Goal: Transaction & Acquisition: Book appointment/travel/reservation

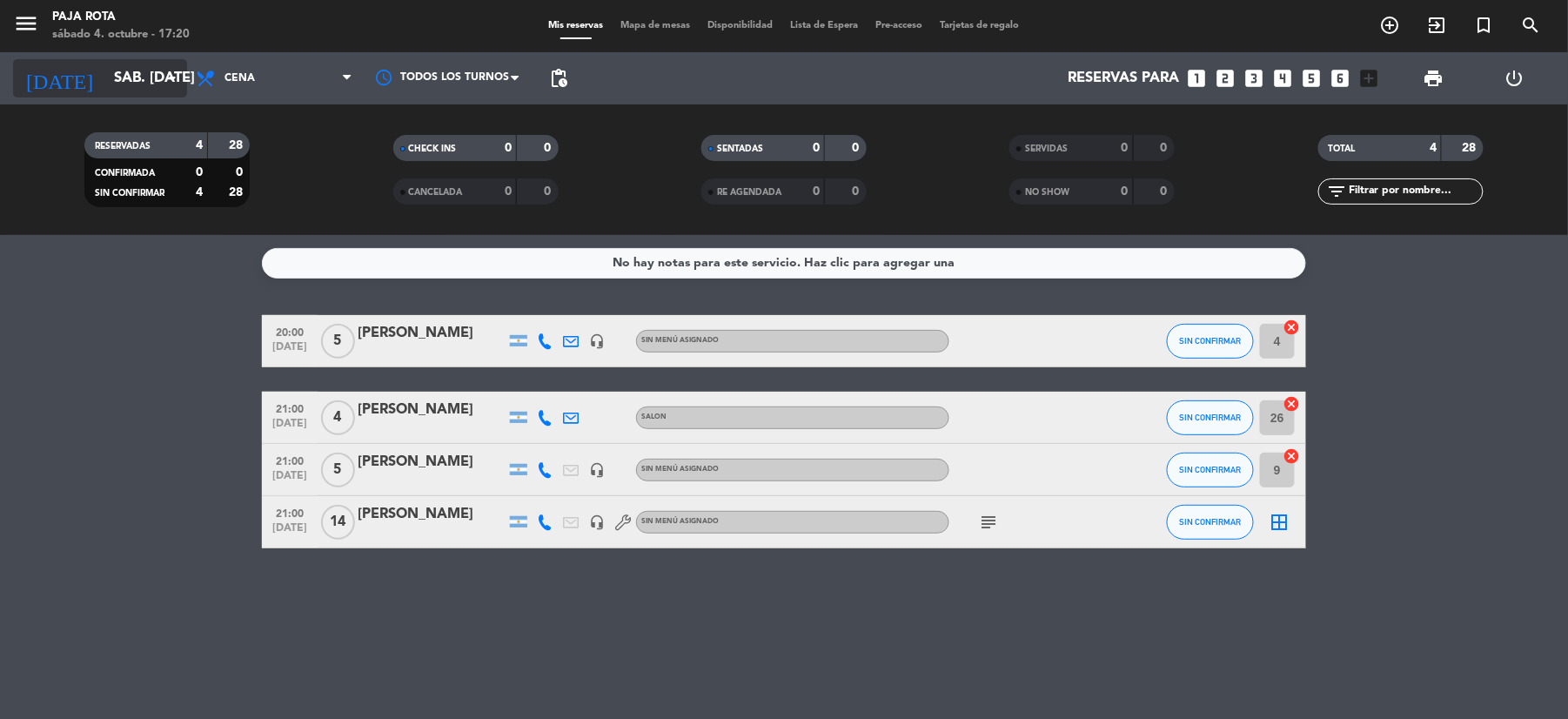
click at [136, 74] on input "sáb. [DATE]" at bounding box center [199, 79] width 187 height 34
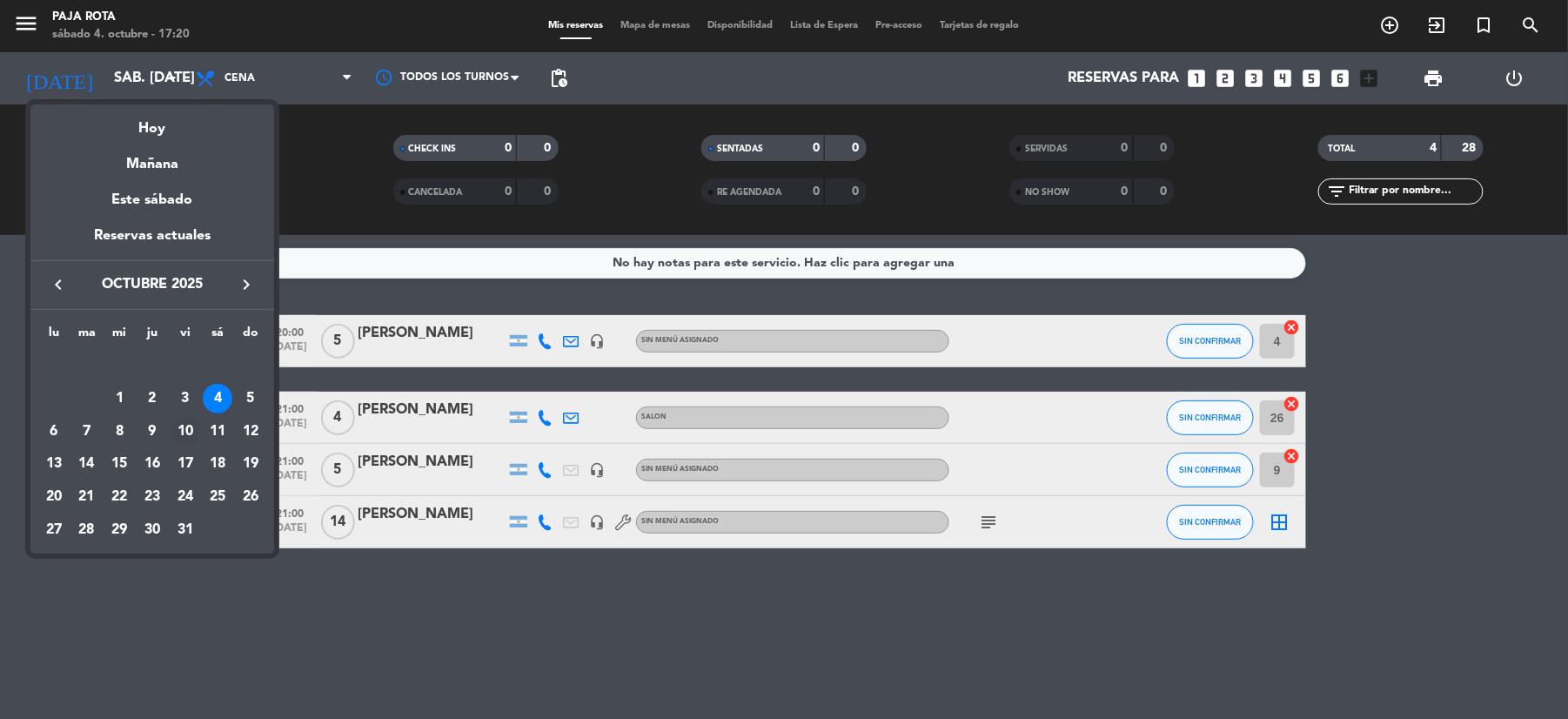
click at [189, 429] on div "10" at bounding box center [185, 431] width 30 height 30
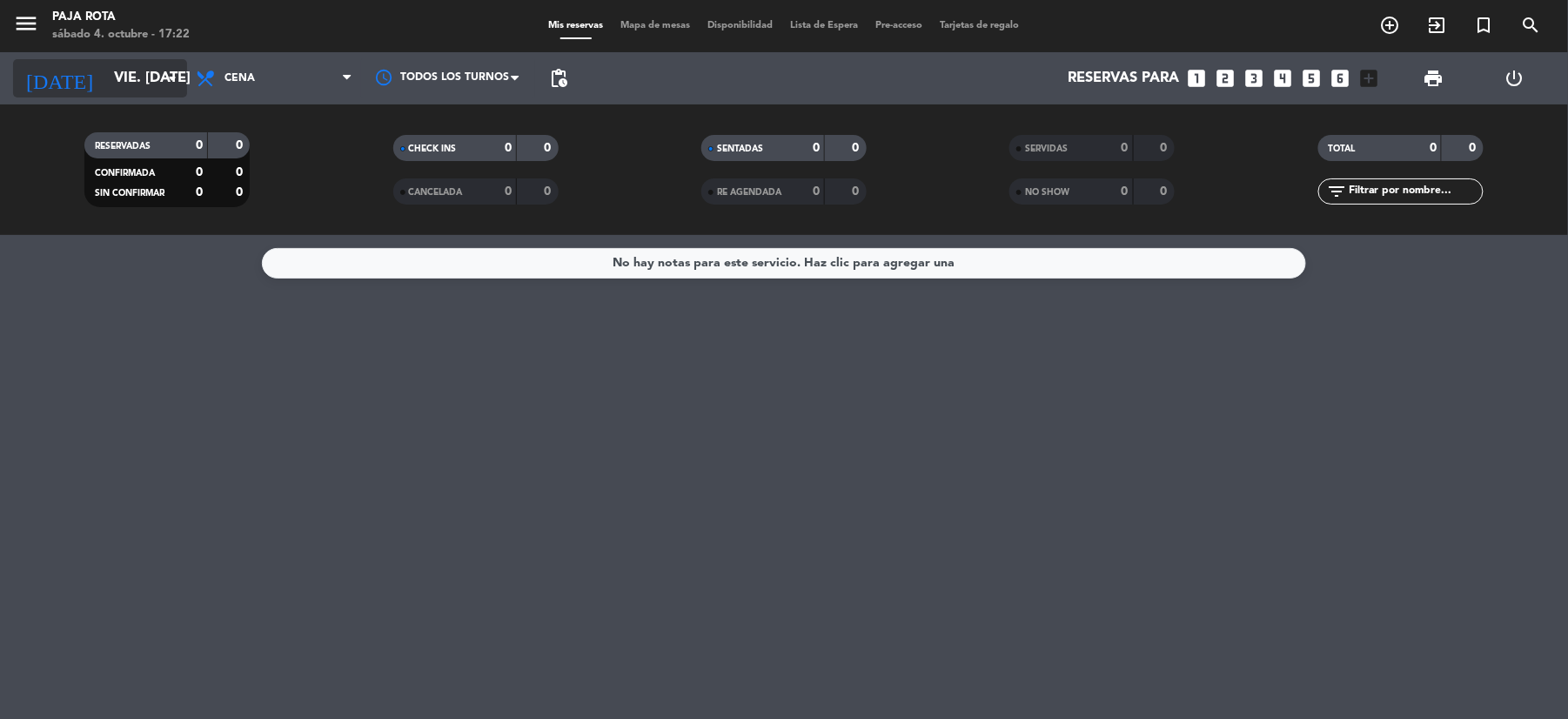
click at [106, 76] on input "vie. [DATE]" at bounding box center [199, 79] width 187 height 34
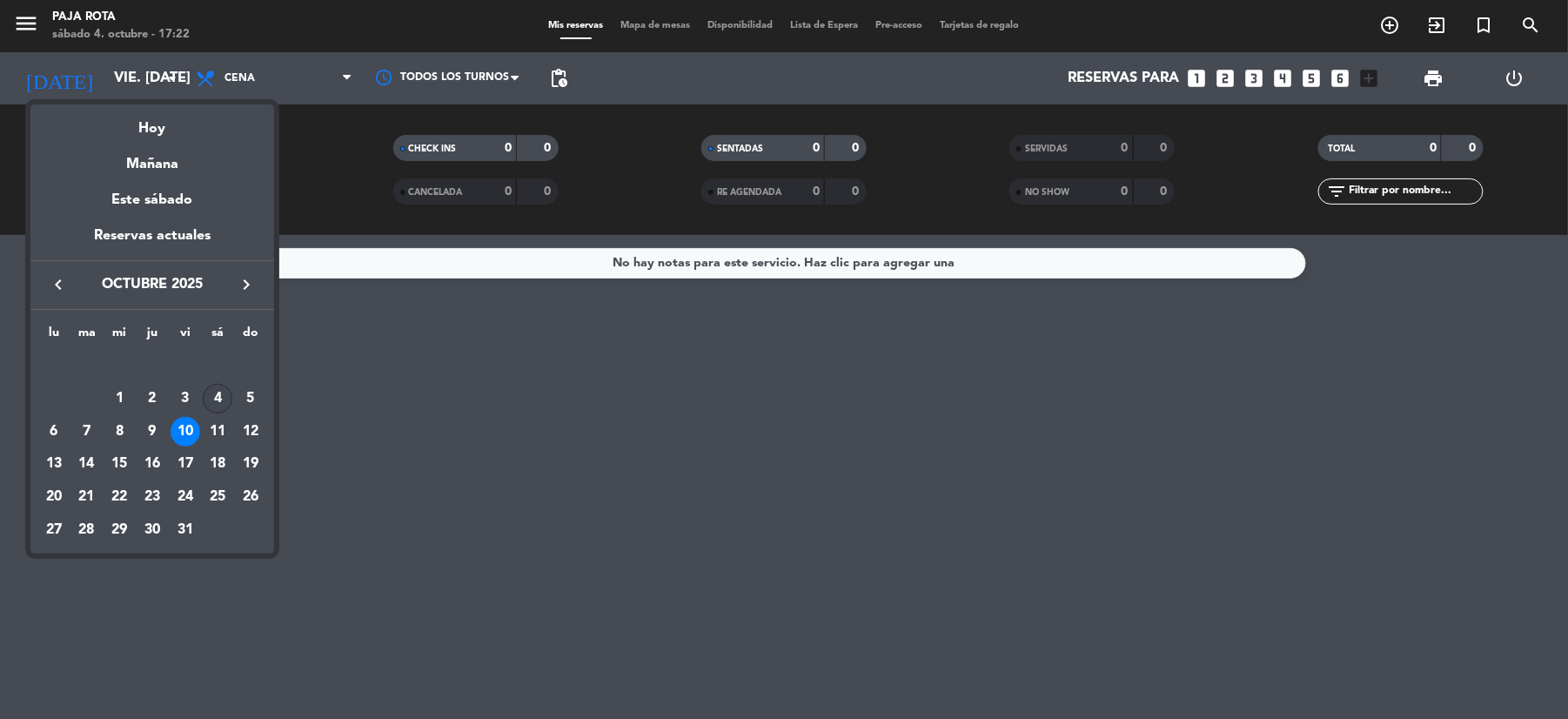
click at [217, 404] on div "4" at bounding box center [217, 398] width 30 height 30
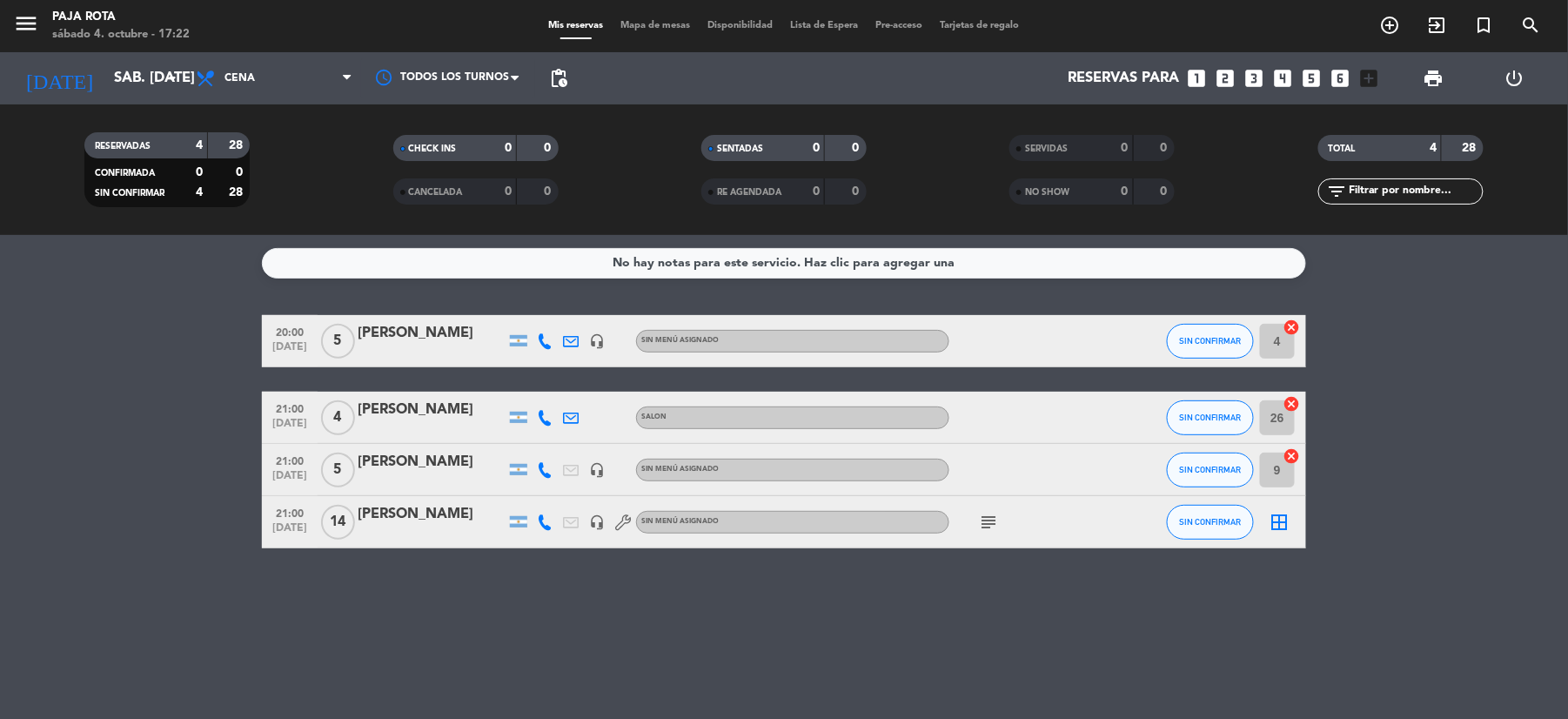
click at [990, 537] on div "subject" at bounding box center [1027, 522] width 156 height 51
click at [983, 530] on icon "subject" at bounding box center [988, 522] width 21 height 21
click at [982, 517] on icon "subject" at bounding box center [988, 522] width 21 height 21
click at [988, 530] on icon "subject" at bounding box center [988, 522] width 21 height 21
click at [650, 646] on div "No hay notas para este servicio. Haz clic para agregar una 20:00 [DATE] 5 [PERS…" at bounding box center [784, 477] width 1568 height 484
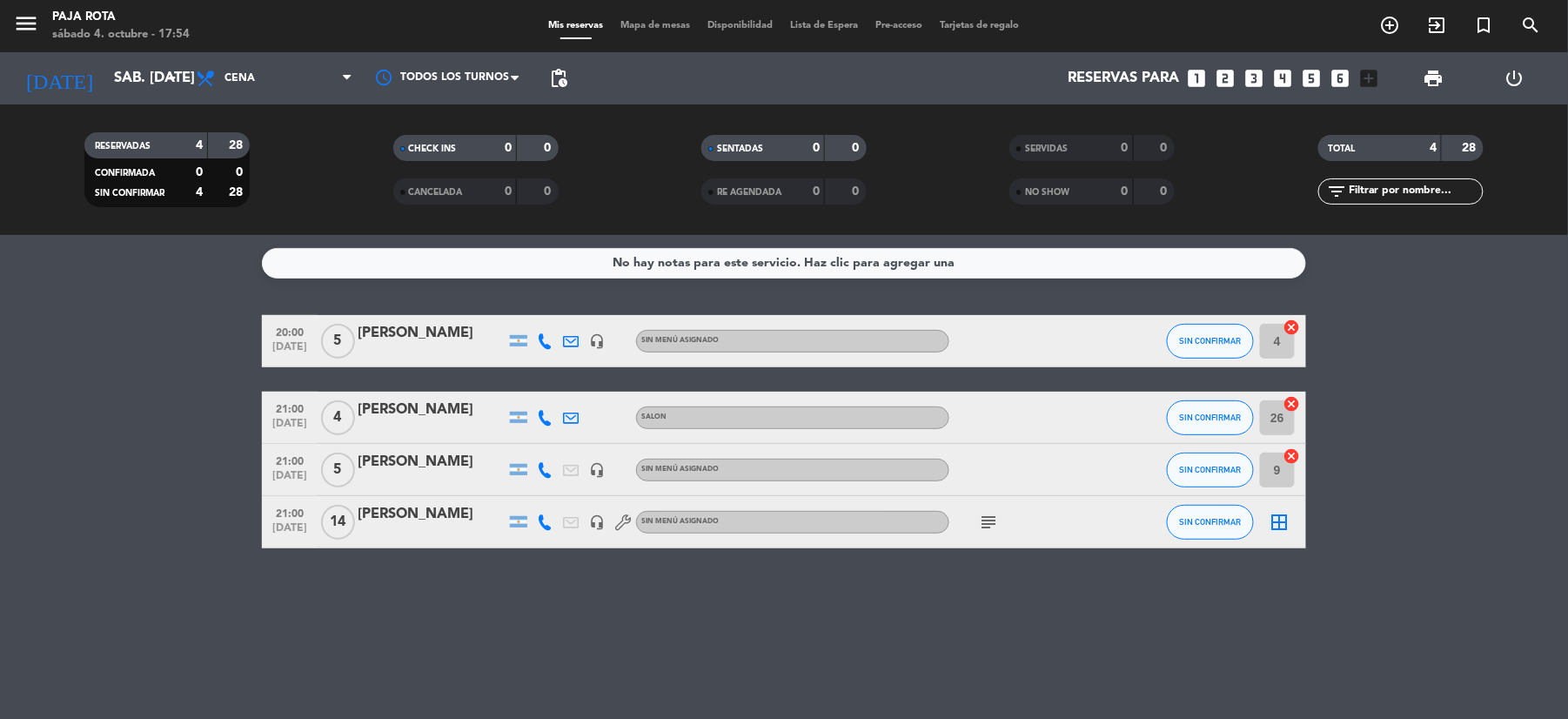
click at [652, 687] on div "No hay notas para este servicio. Haz clic para agregar una 20:00 [DATE] 5 [PERS…" at bounding box center [784, 477] width 1568 height 484
click at [132, 73] on input "sáb. [DATE]" at bounding box center [199, 79] width 187 height 34
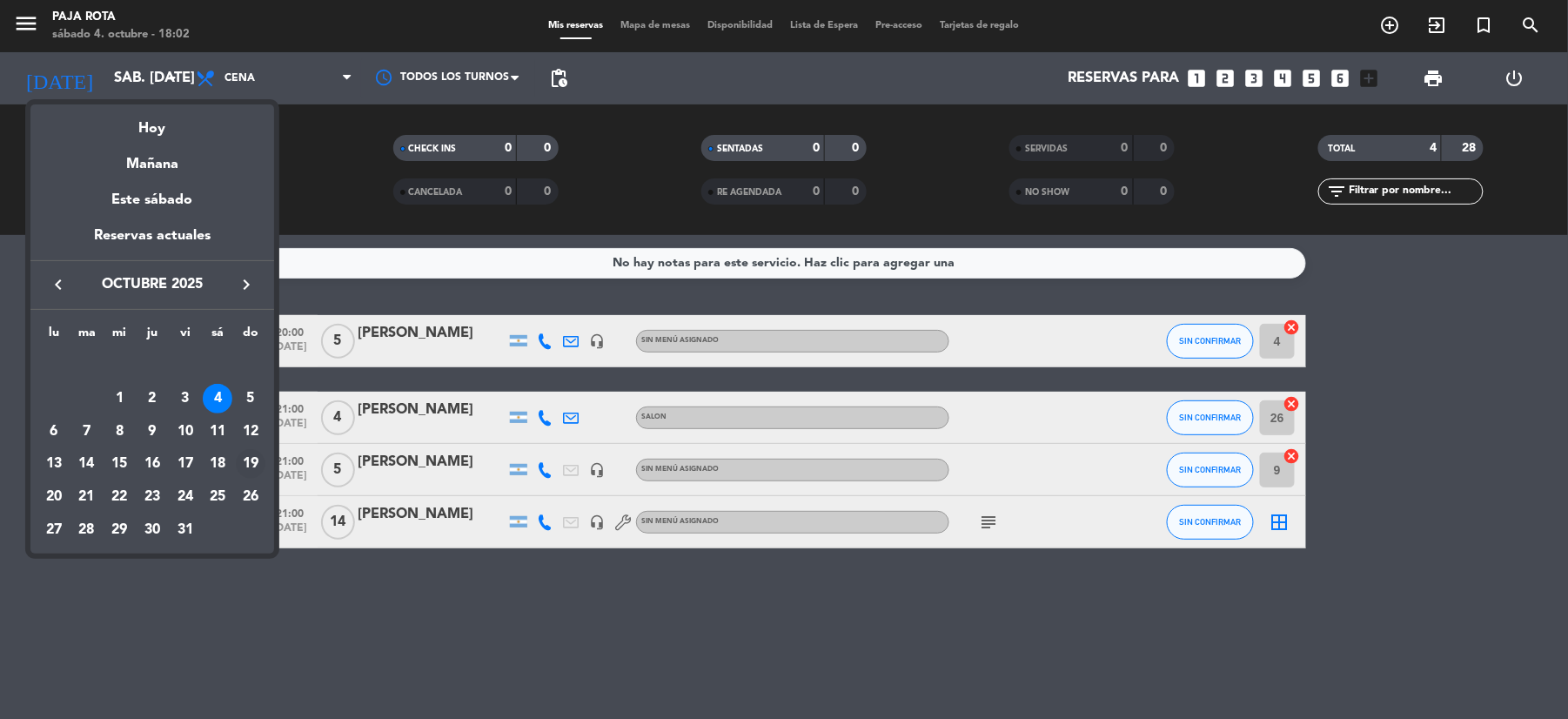
click at [248, 461] on div "19" at bounding box center [250, 464] width 30 height 30
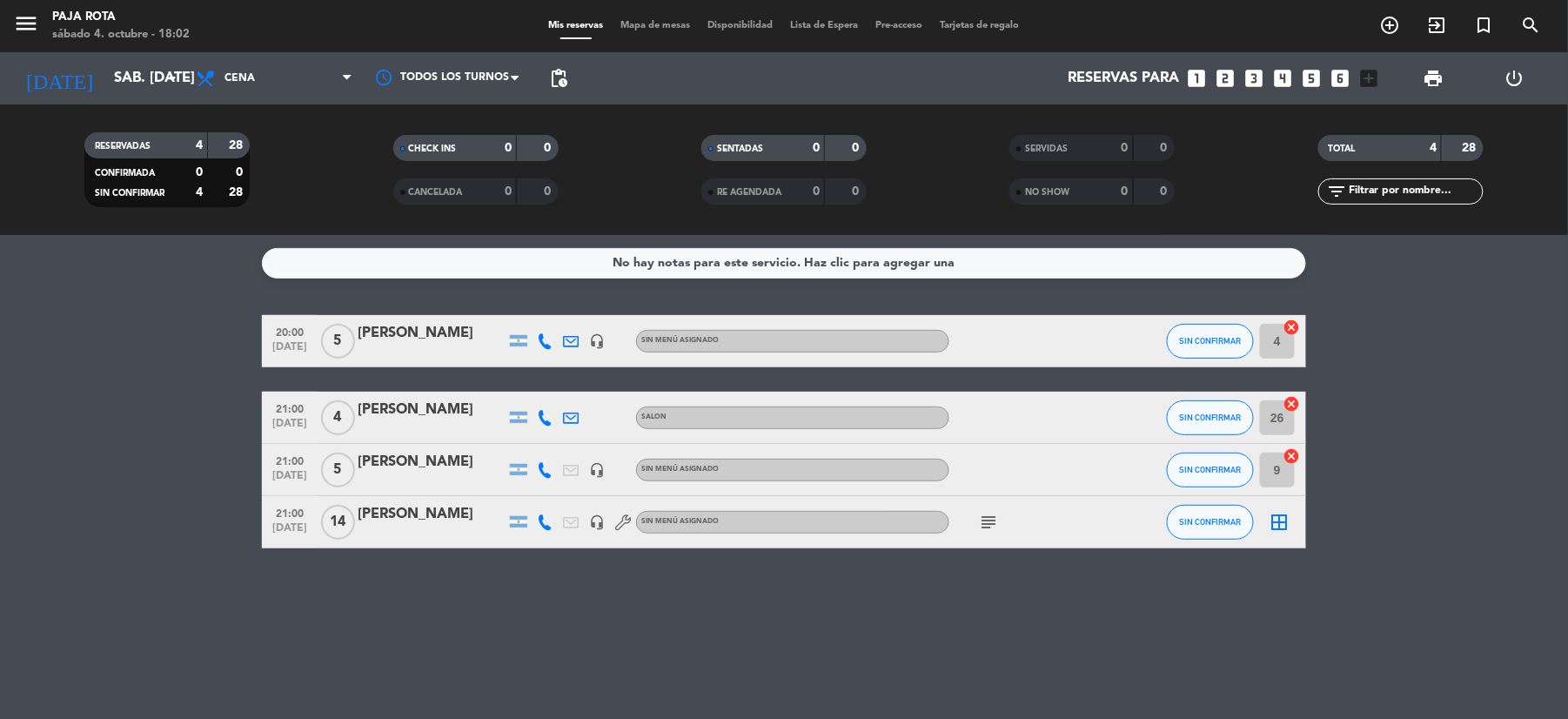
type input "dom. [DATE]"
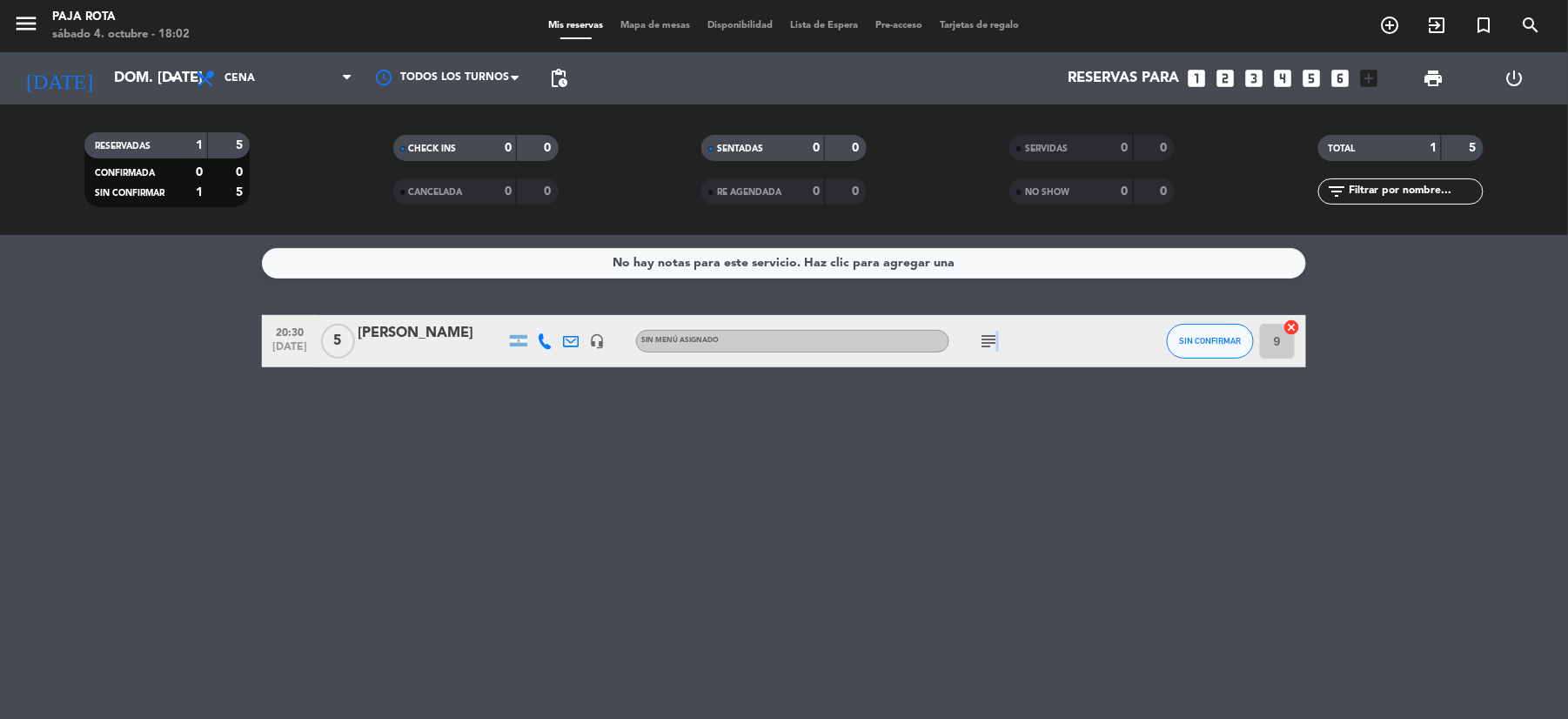
click at [994, 335] on icon "subject" at bounding box center [988, 341] width 21 height 21
click at [562, 73] on span "pending_actions" at bounding box center [559, 78] width 21 height 21
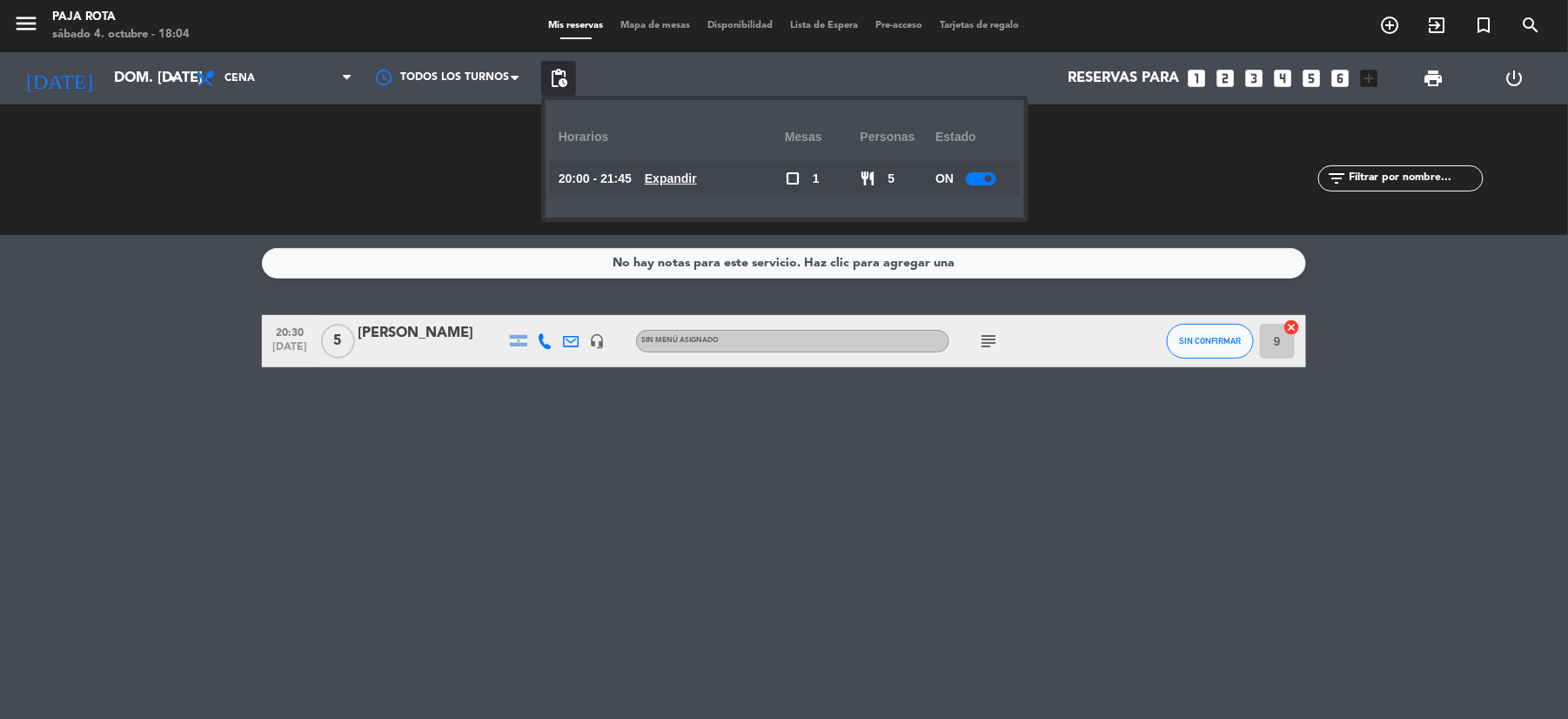
click at [818, 136] on div "Mesas" at bounding box center [822, 137] width 75 height 48
click at [255, 88] on span "Cena" at bounding box center [273, 78] width 174 height 38
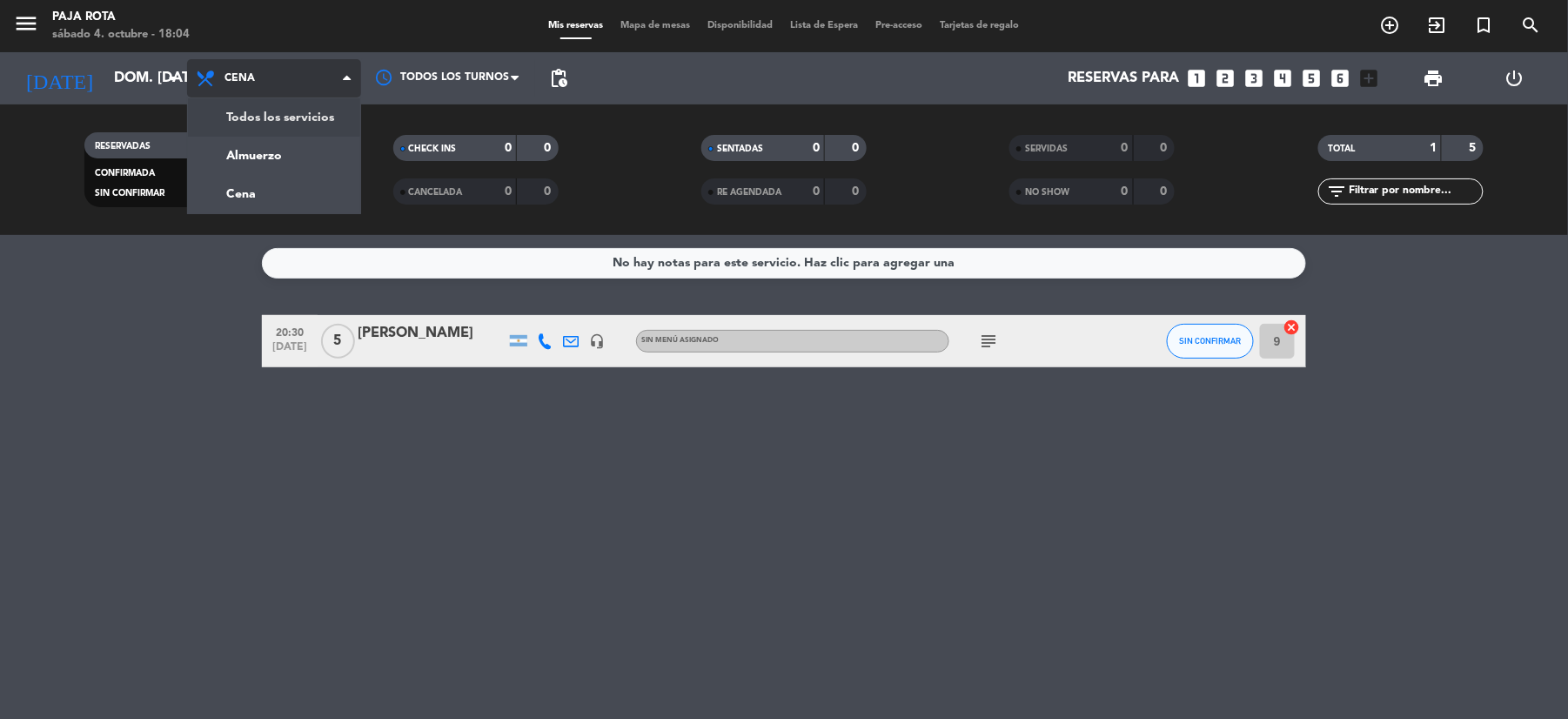
click at [261, 116] on div "menu PAJA ROTA sábado 4. octubre - 18:04 Mis reservas Mapa de mesas Disponibili…" at bounding box center [784, 117] width 1568 height 235
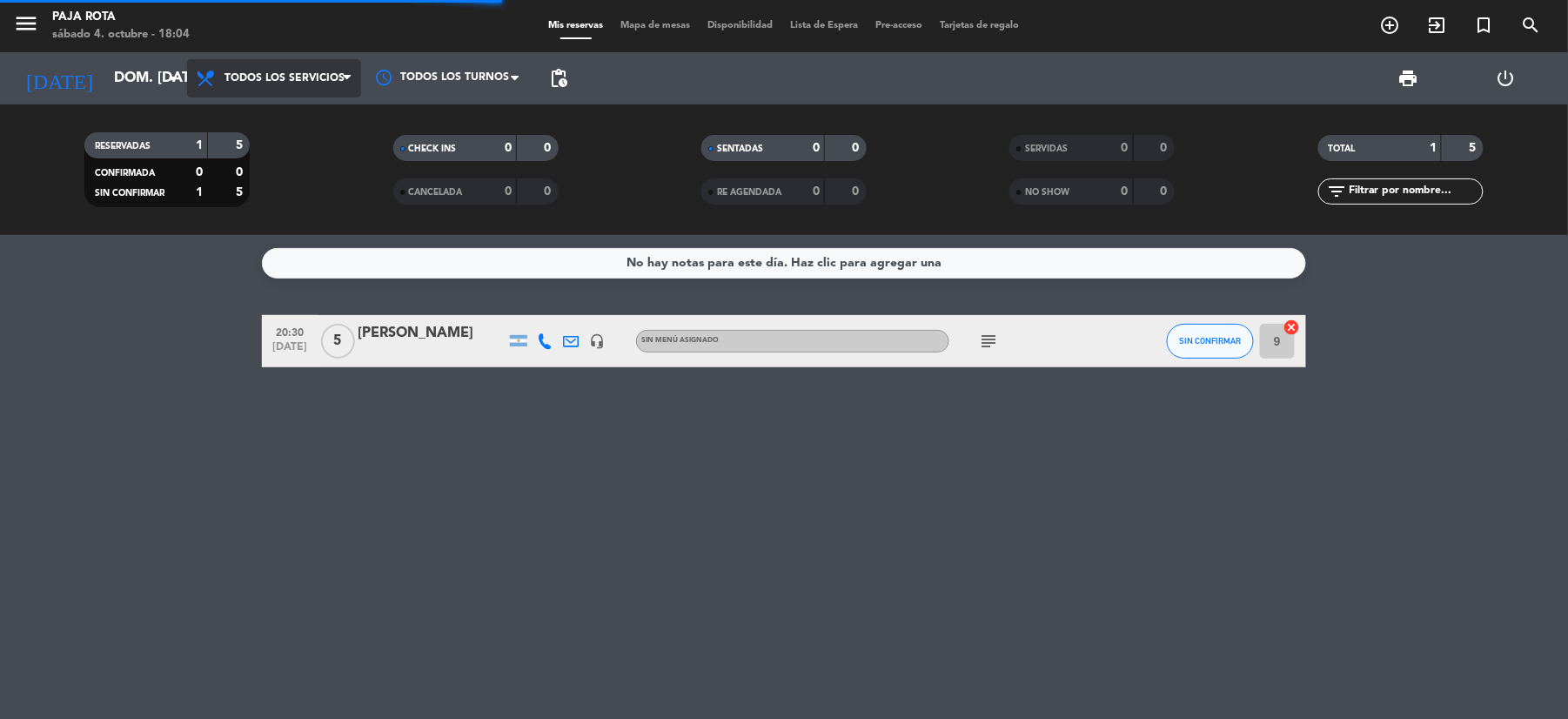
click at [268, 89] on span "Todos los servicios" at bounding box center [273, 78] width 174 height 38
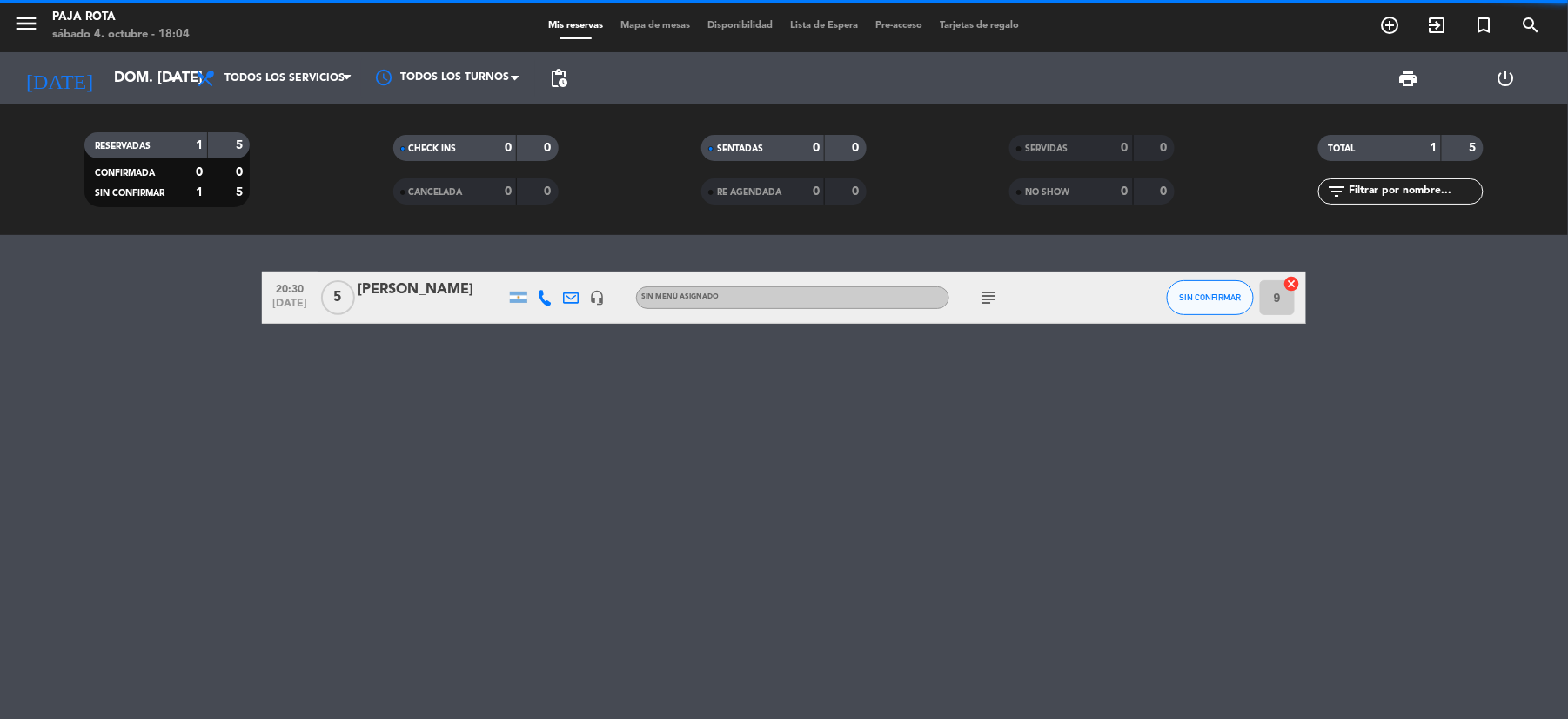
click at [262, 166] on filter-checkbox "RESERVADAS 1 5 CONFIRMADA 0 0 SIN CONFIRMAR 1 5" at bounding box center [167, 170] width 308 height 75
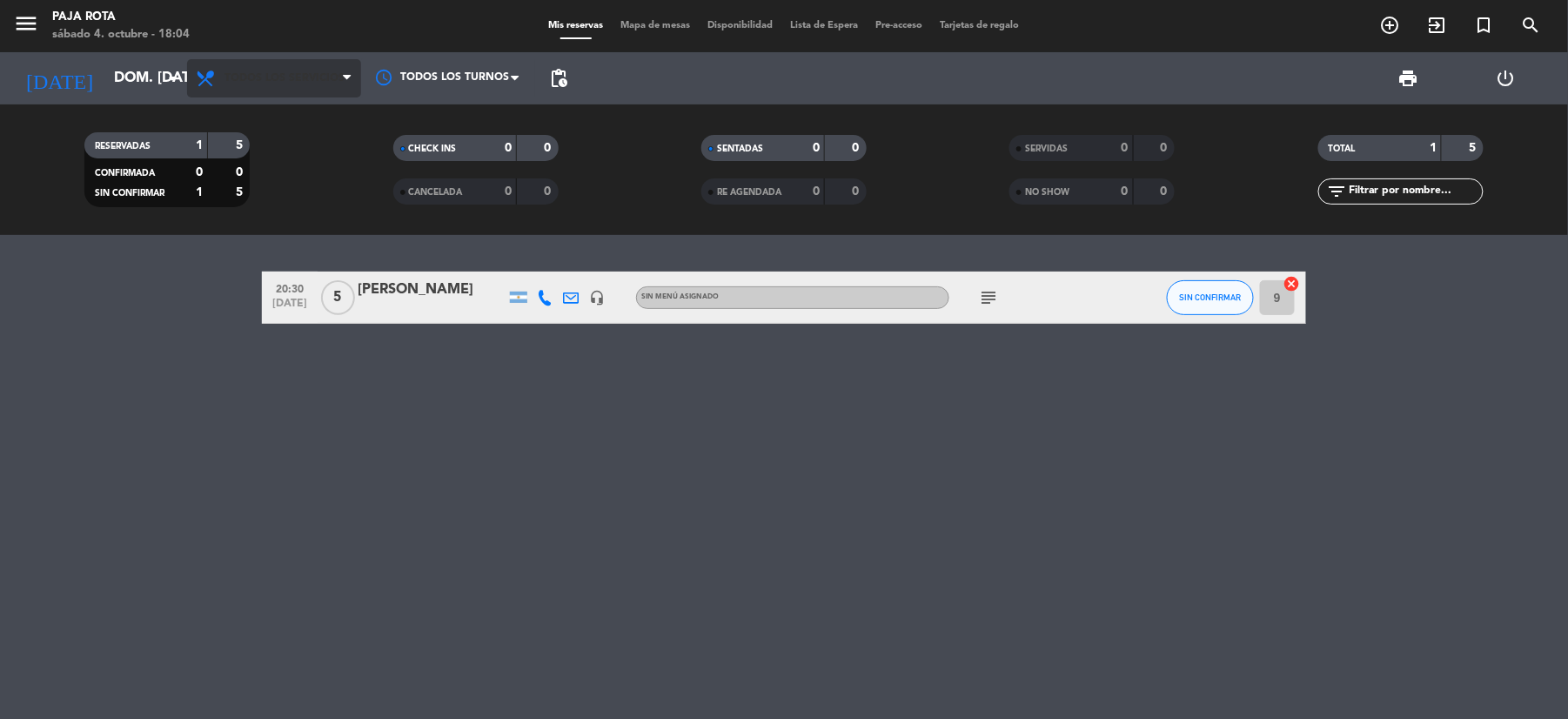
click at [275, 92] on span "Todos los servicios" at bounding box center [273, 78] width 174 height 38
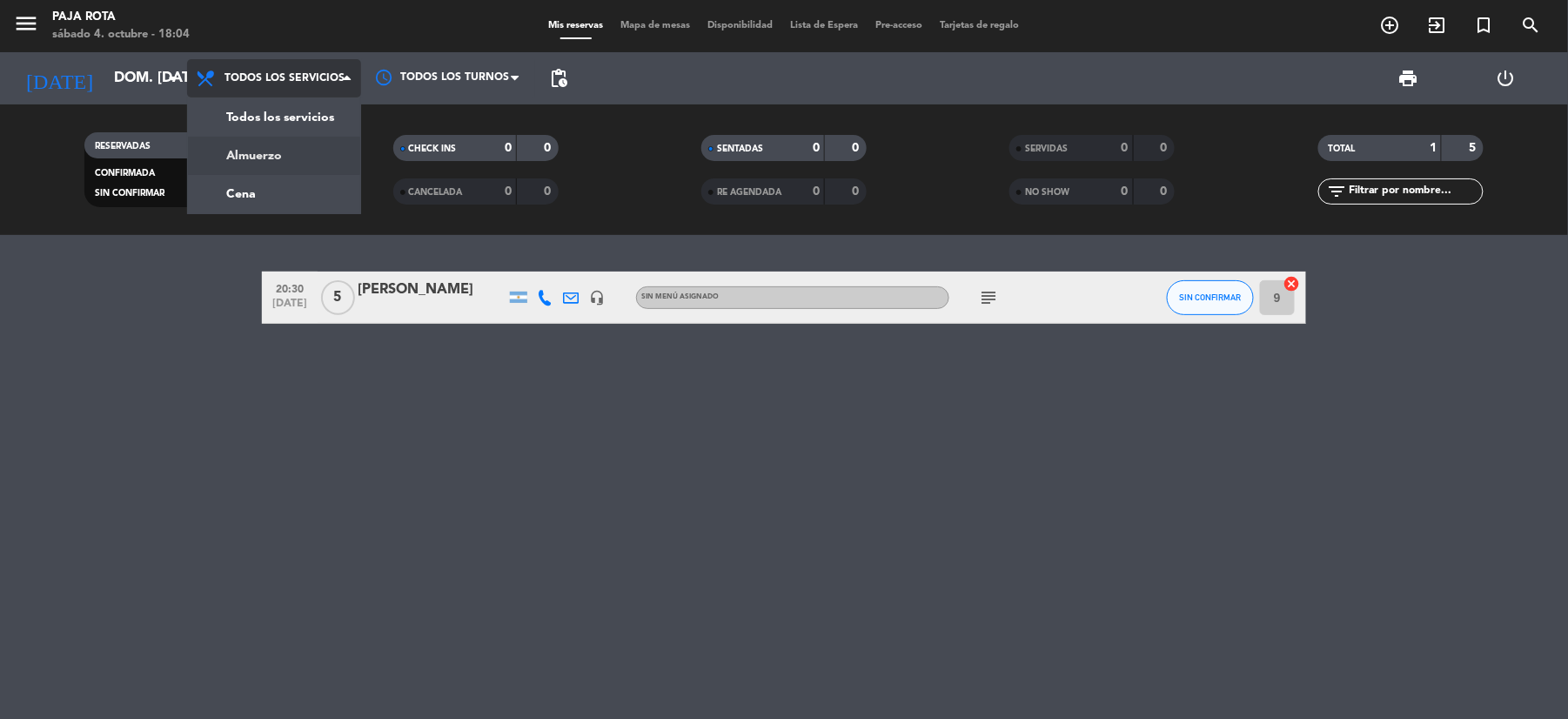
click at [277, 140] on div "menu PAJA ROTA sábado 4. octubre - 18:04 Mis reservas Mapa de mesas Disponibili…" at bounding box center [784, 117] width 1568 height 235
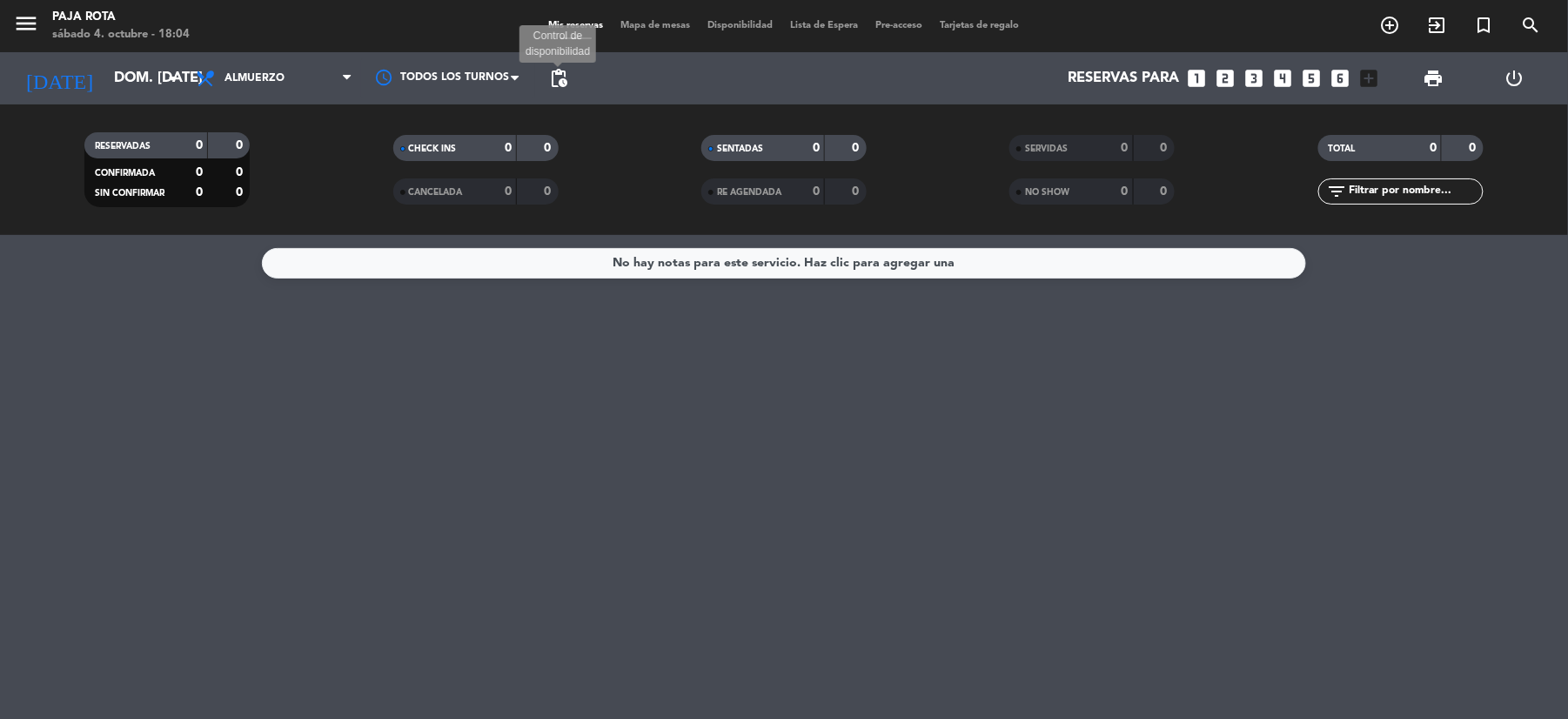
click at [568, 68] on span "pending_actions" at bounding box center [559, 78] width 21 height 21
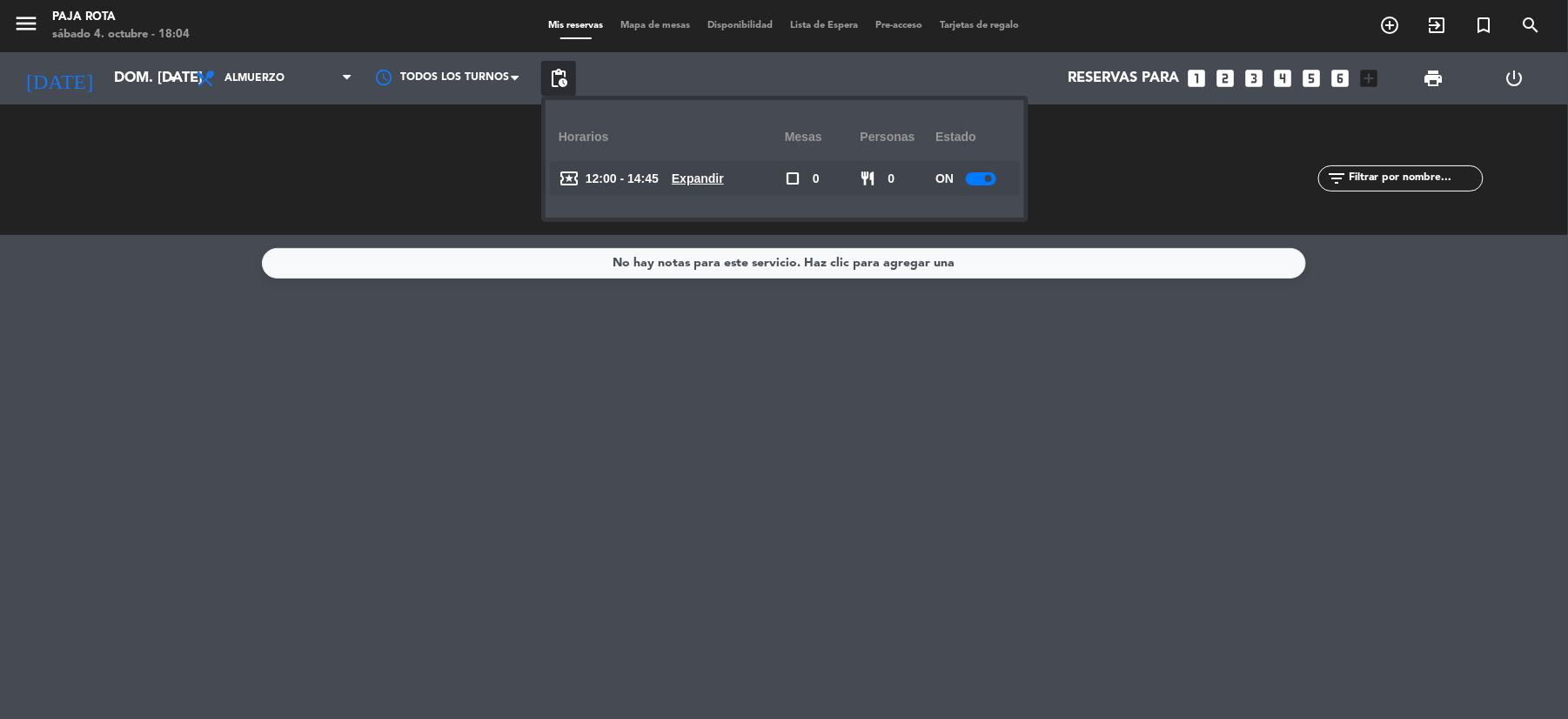
click at [1368, 78] on icon "add_box" at bounding box center [1369, 78] width 23 height 23
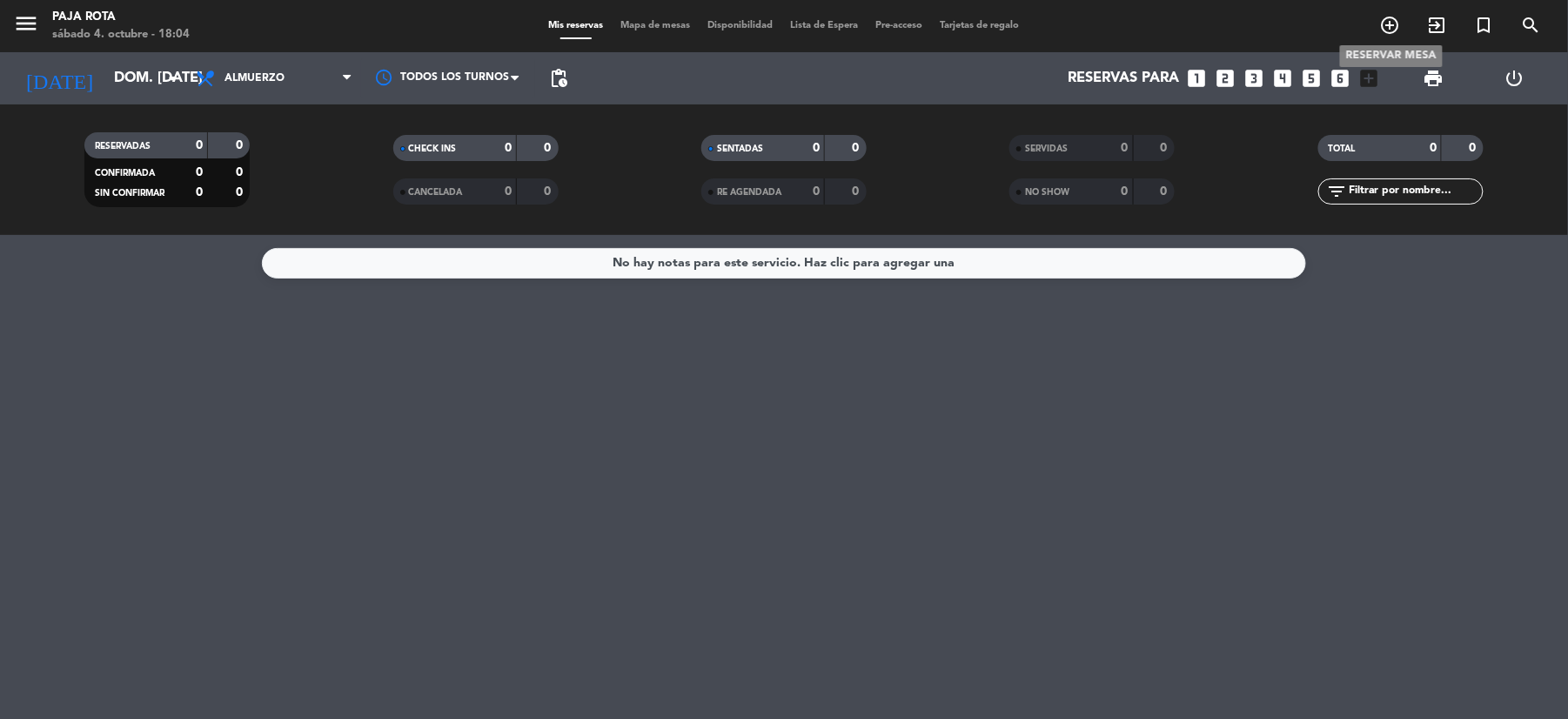
click at [1388, 15] on icon "add_circle_outline" at bounding box center [1390, 26] width 21 height 21
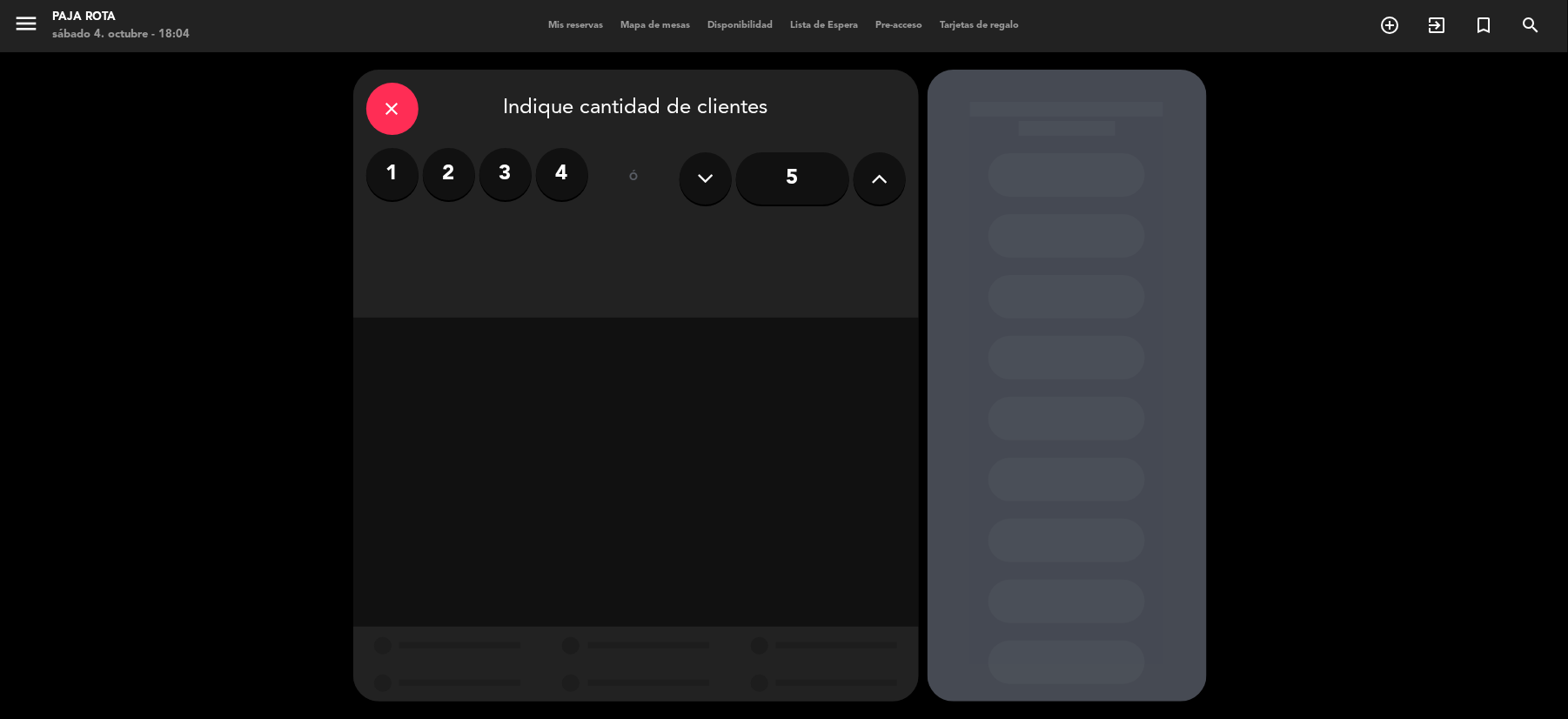
click at [889, 174] on button at bounding box center [879, 178] width 52 height 52
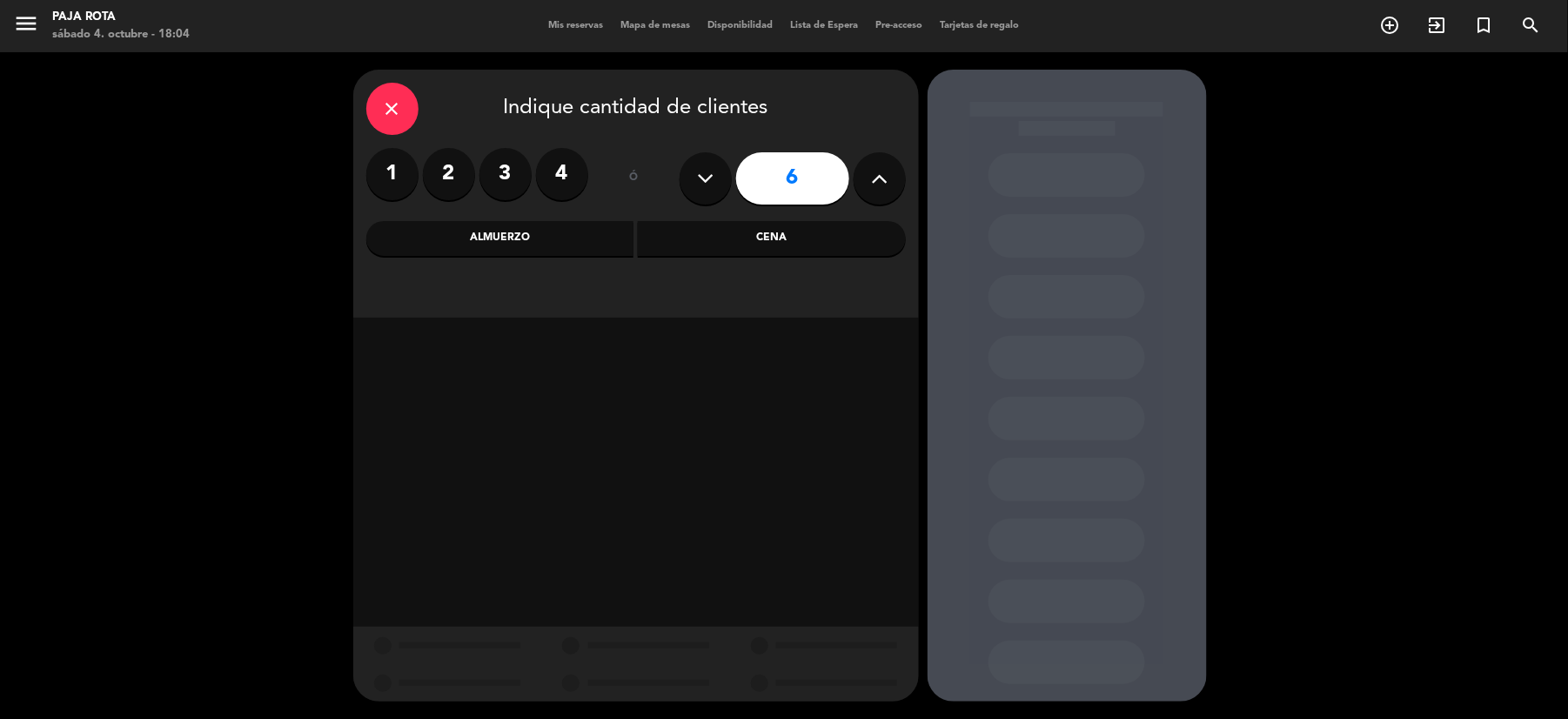
click at [889, 174] on button at bounding box center [879, 178] width 52 height 52
type input "7"
click at [558, 235] on div "Almuerzo" at bounding box center [500, 238] width 268 height 35
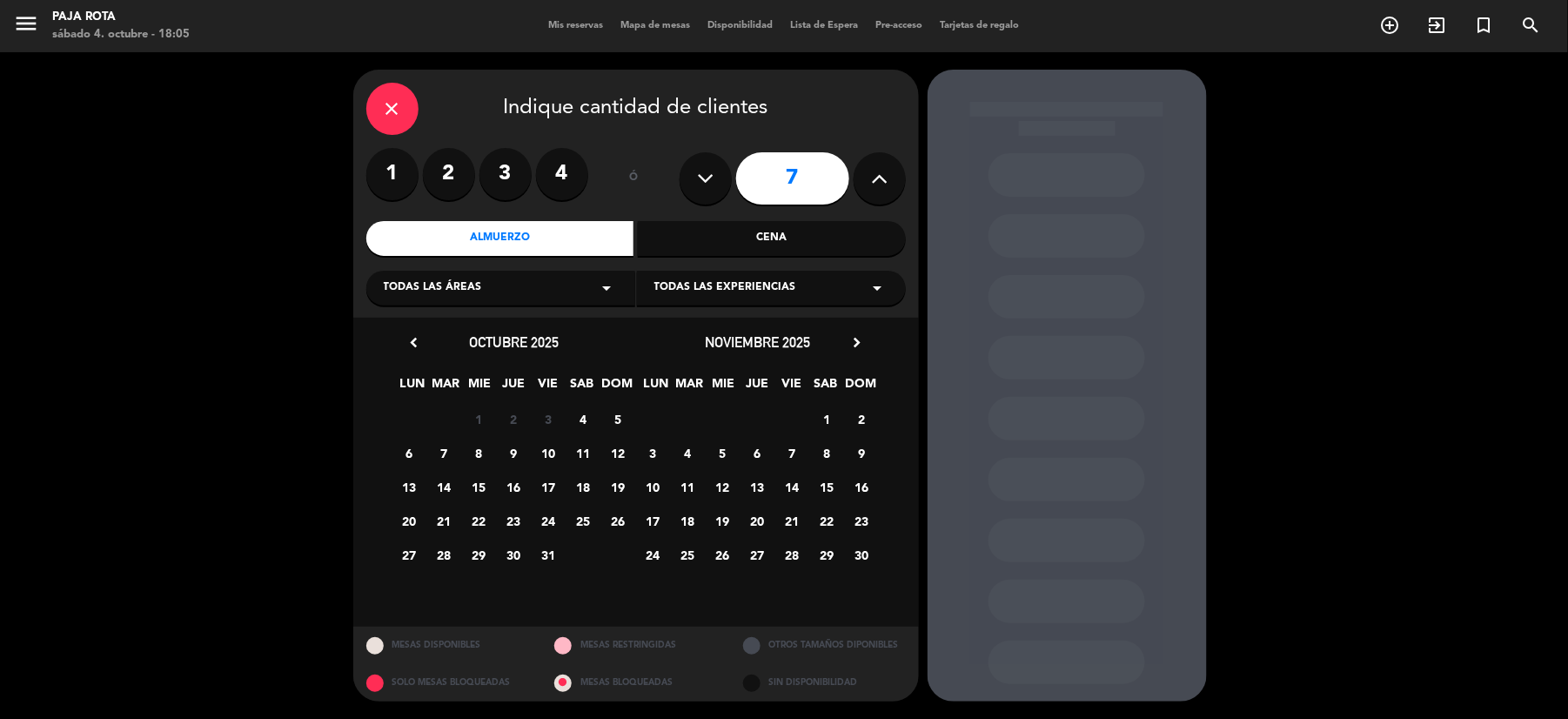
click at [617, 489] on span "19" at bounding box center [618, 487] width 29 height 29
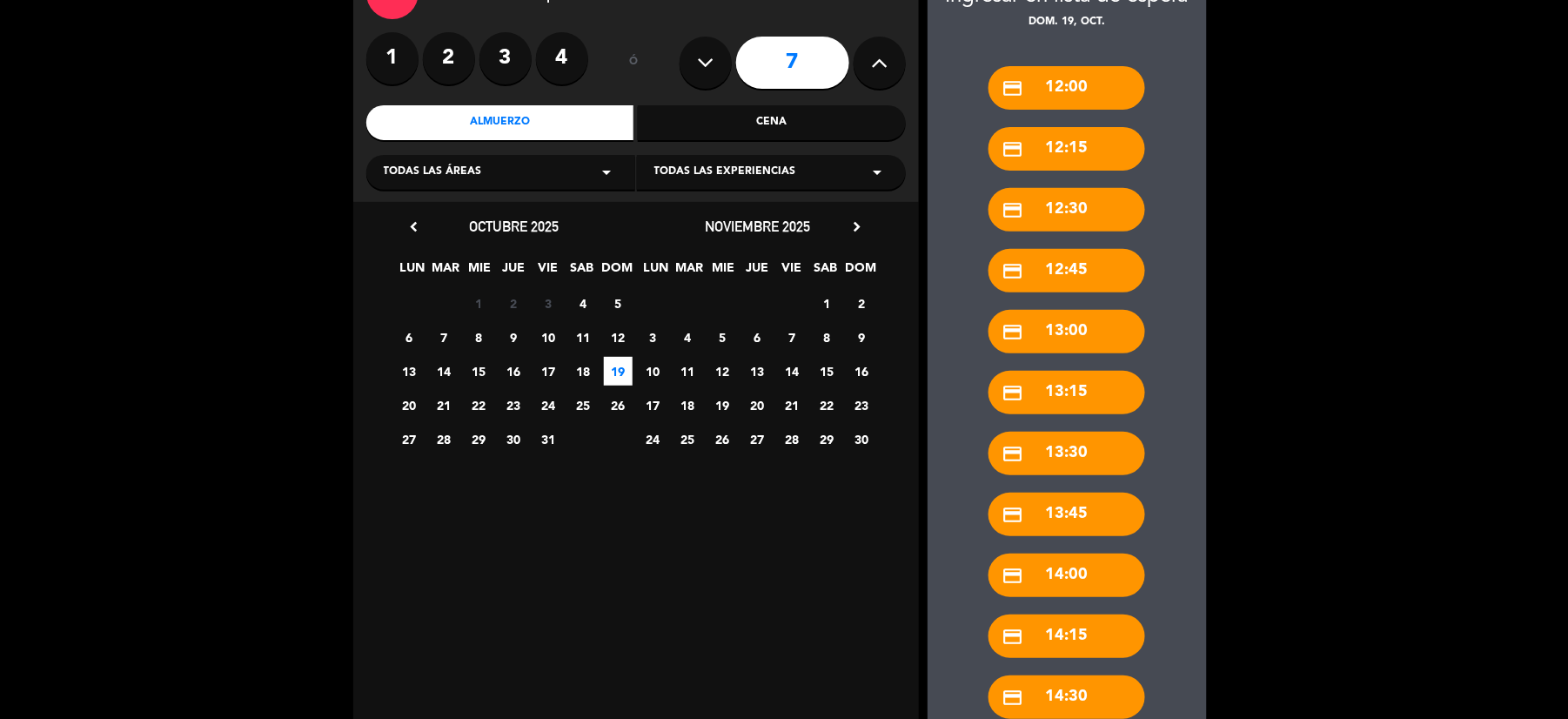
scroll to position [286, 0]
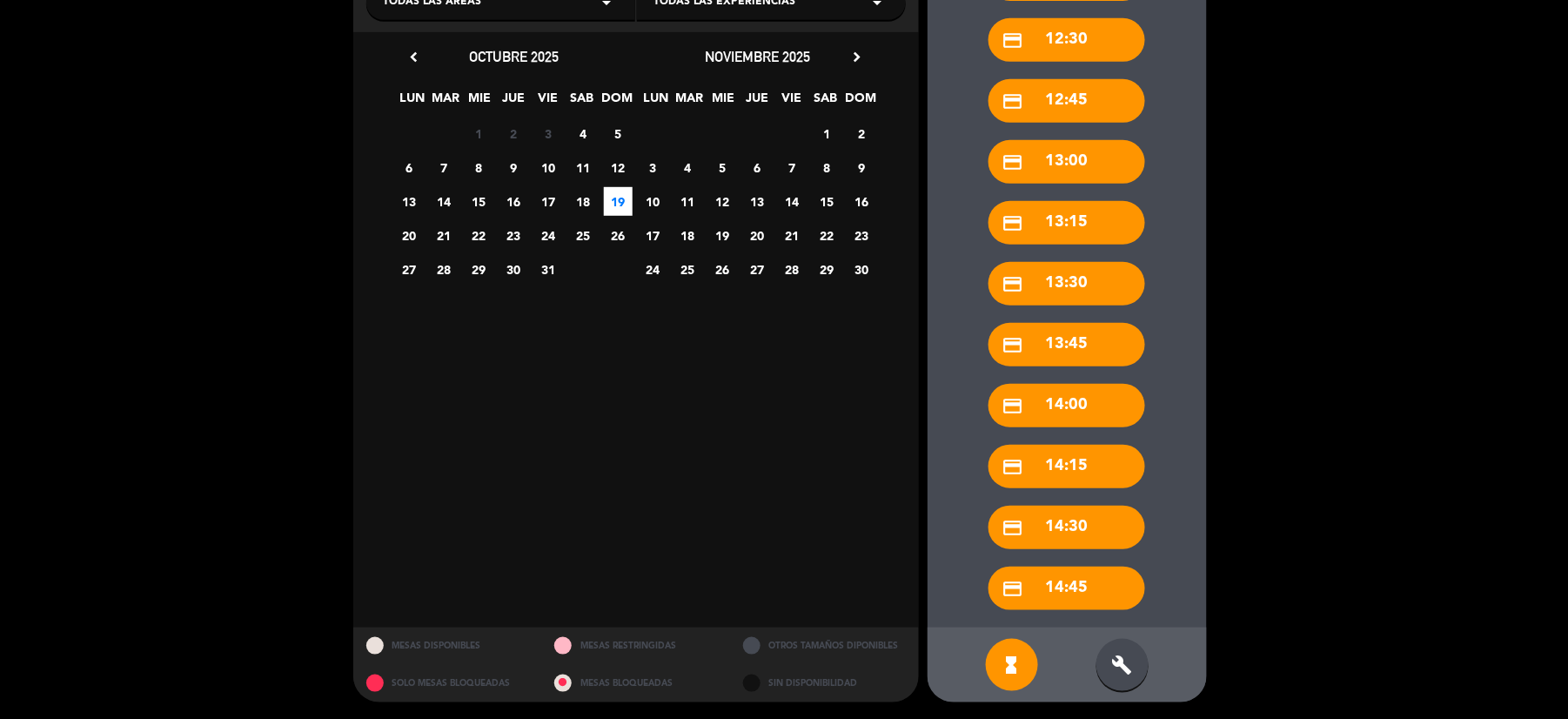
click at [1034, 583] on div "credit_card 14:45" at bounding box center [1066, 589] width 156 height 44
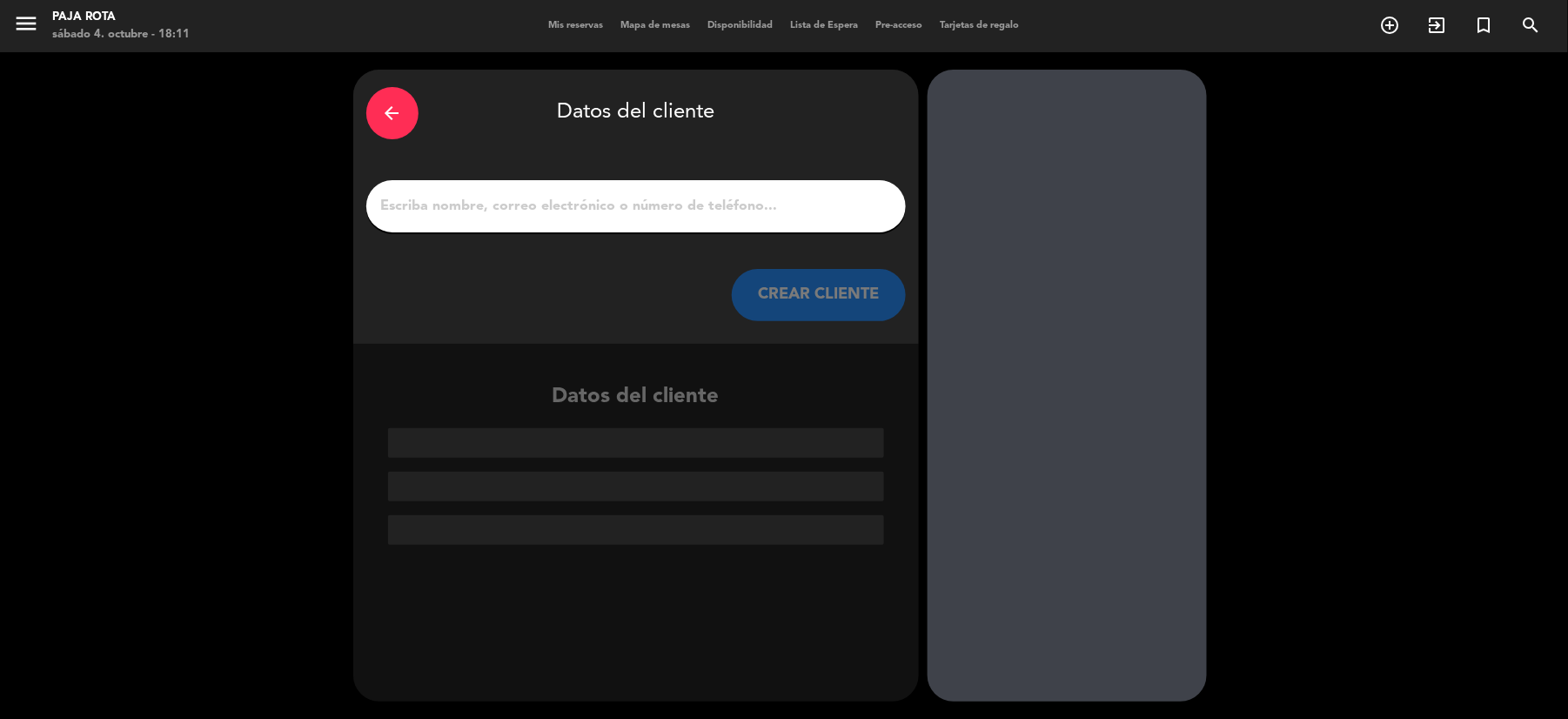
click at [818, 199] on input "1" at bounding box center [635, 207] width 513 height 25
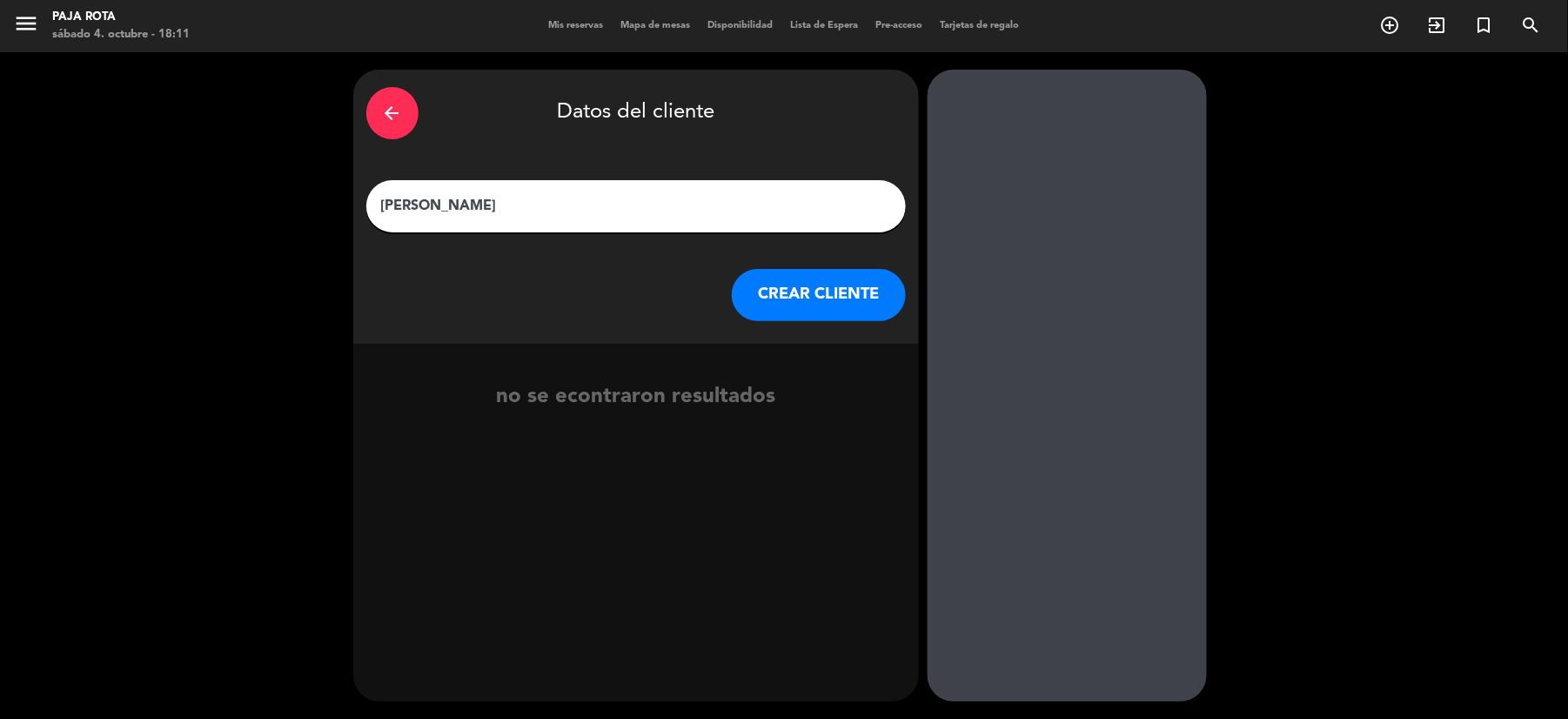
type input "[PERSON_NAME]"
click at [837, 304] on button "CREAR CLIENTE" at bounding box center [818, 294] width 174 height 52
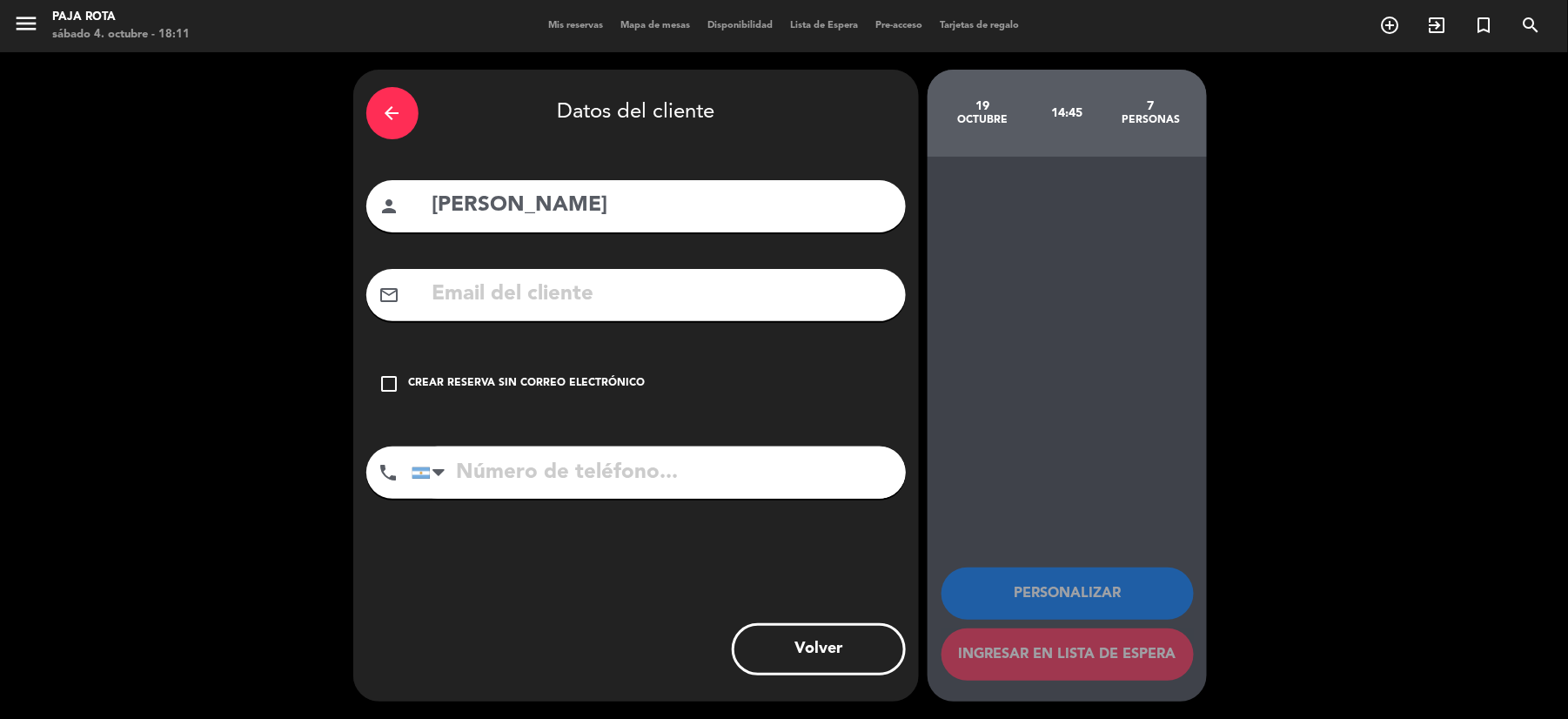
click at [390, 383] on icon "check_box_outline_blank" at bounding box center [389, 384] width 21 height 21
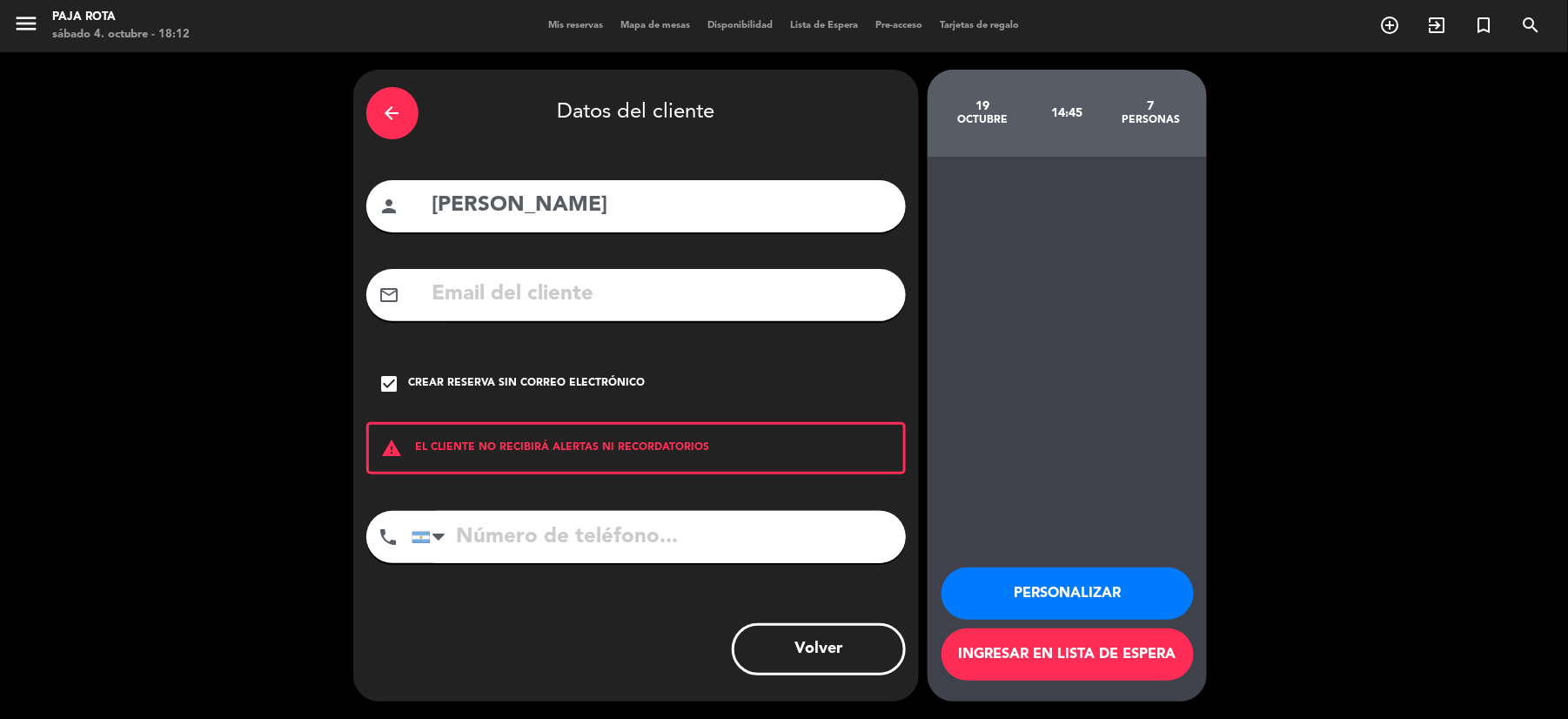
click at [400, 102] on div "arrow_back" at bounding box center [392, 112] width 52 height 52
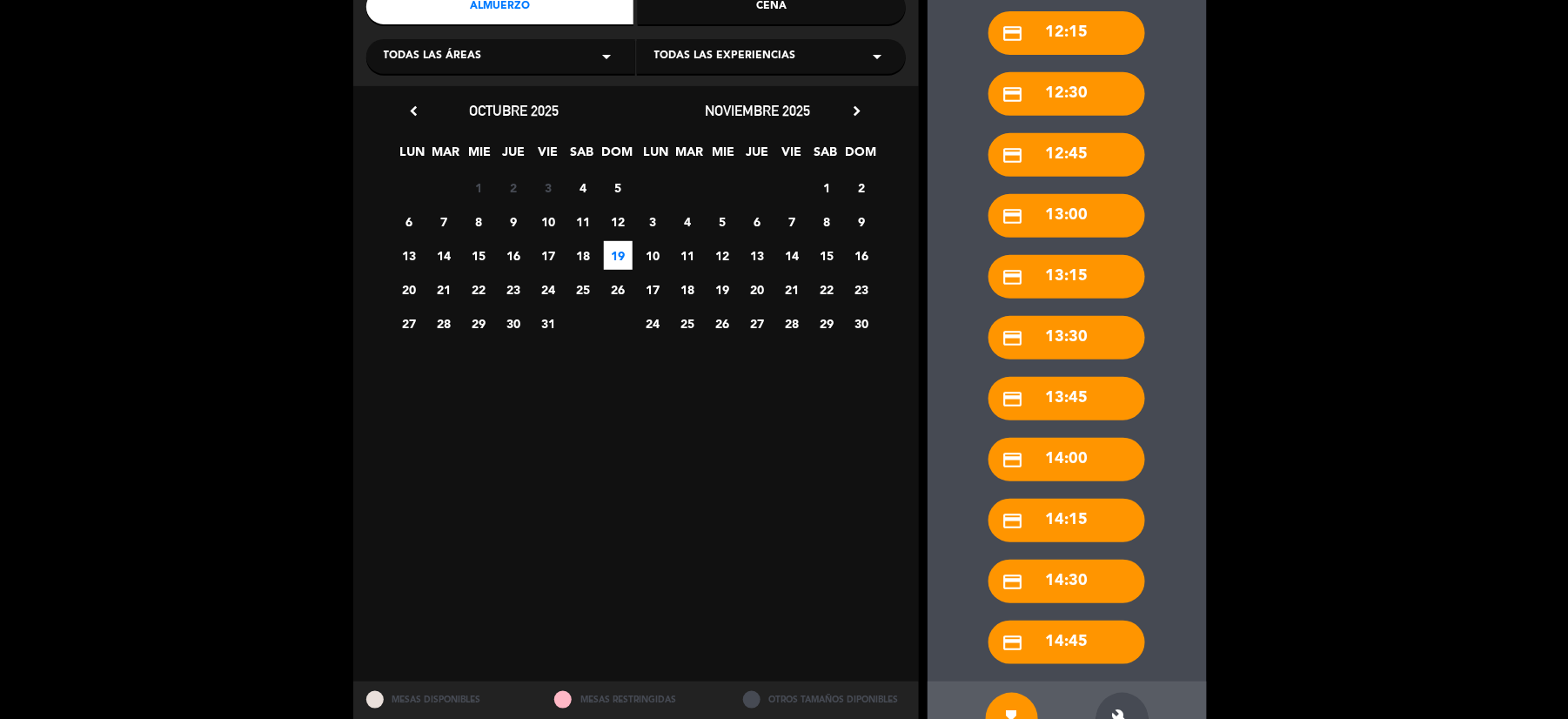
scroll to position [286, 0]
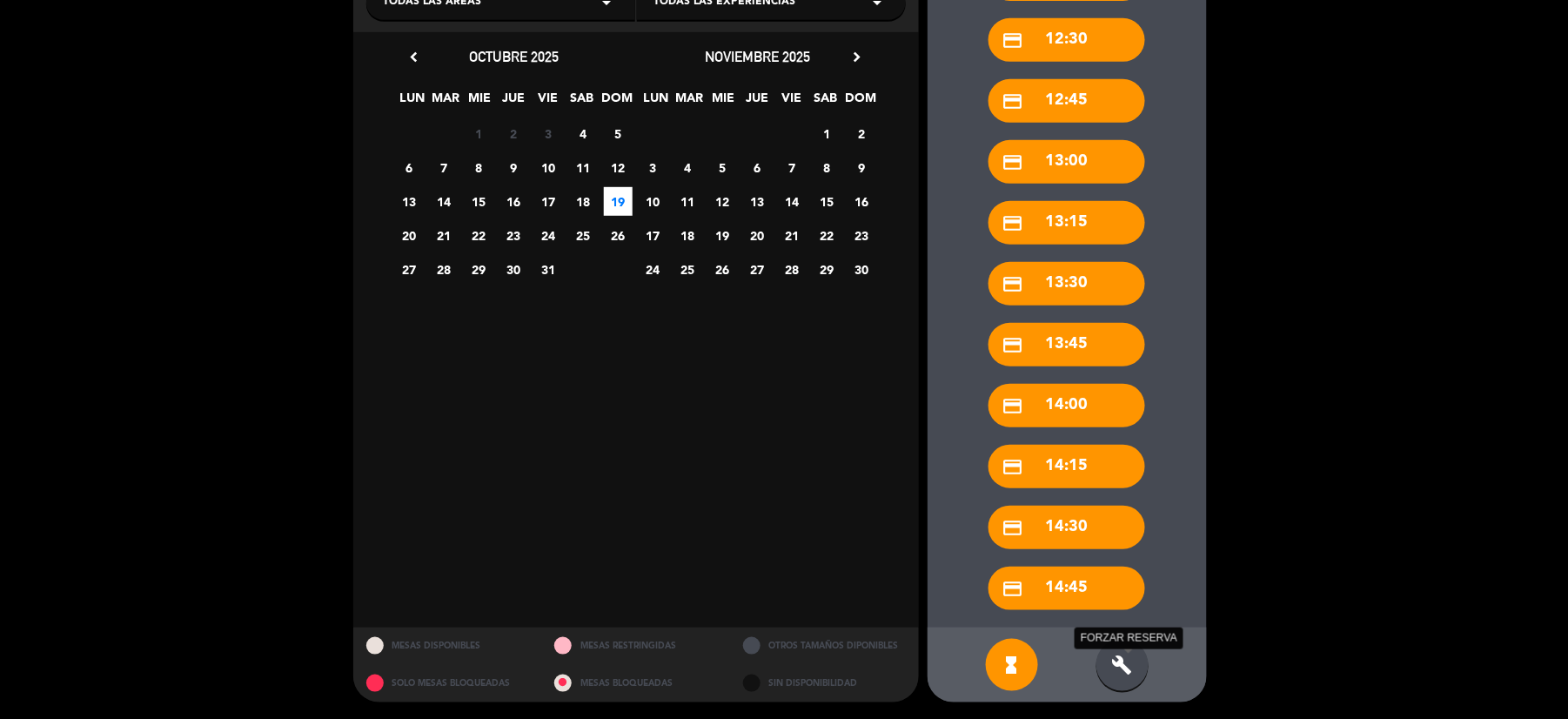
click at [1097, 666] on div "build FORZAR RESERVA" at bounding box center [1121, 665] width 52 height 52
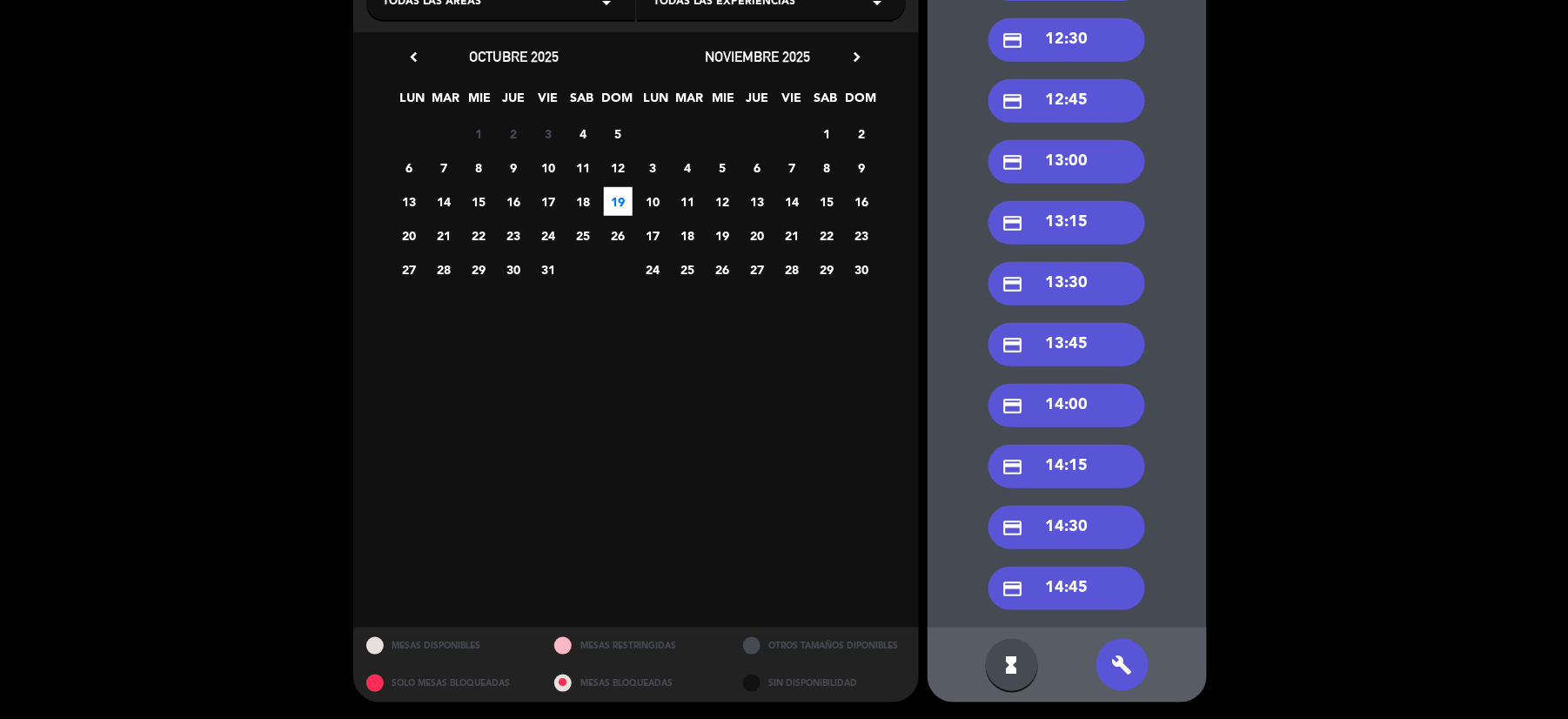
click at [1077, 590] on div "credit_card 14:45" at bounding box center [1066, 589] width 156 height 44
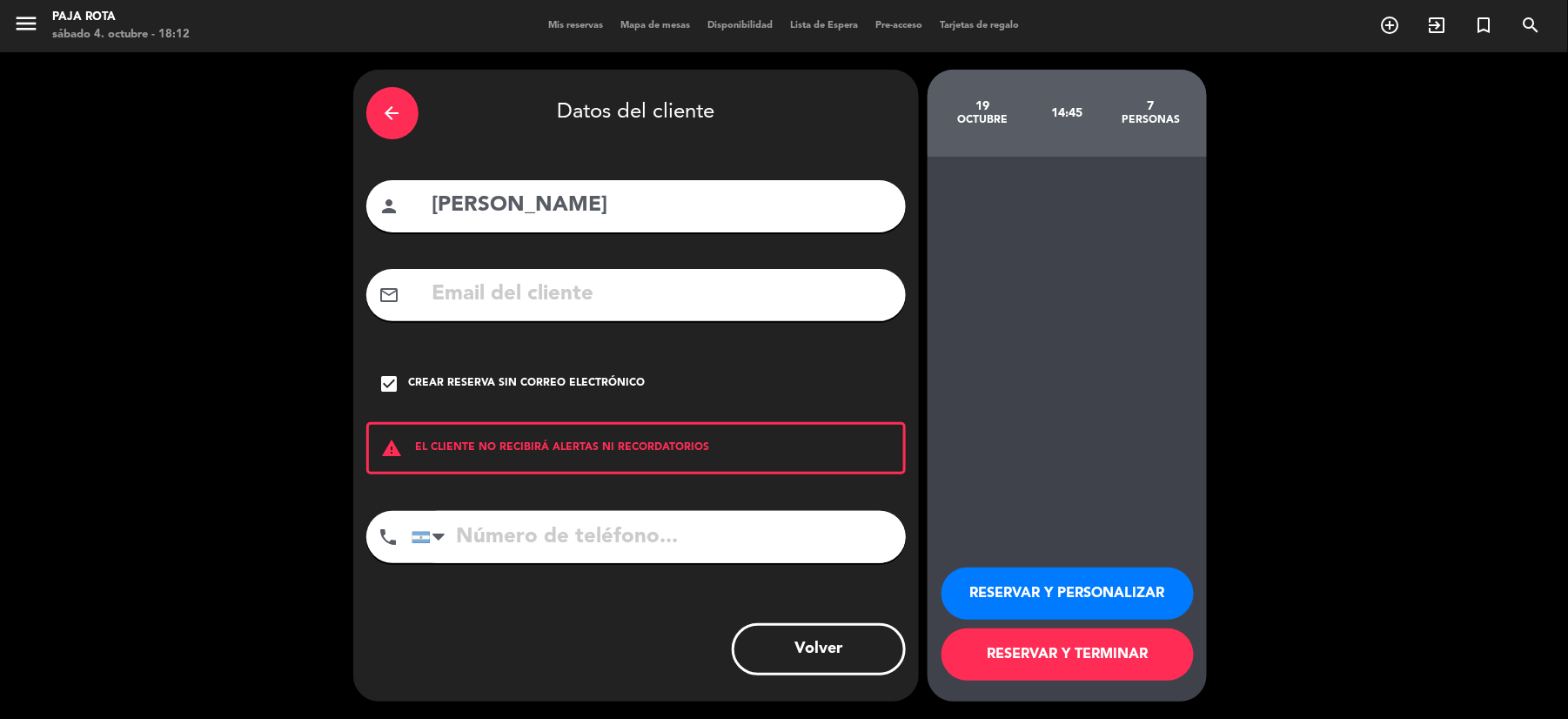
scroll to position [0, 0]
click at [1107, 656] on button "RESERVAR Y TERMINAR" at bounding box center [1067, 654] width 252 height 52
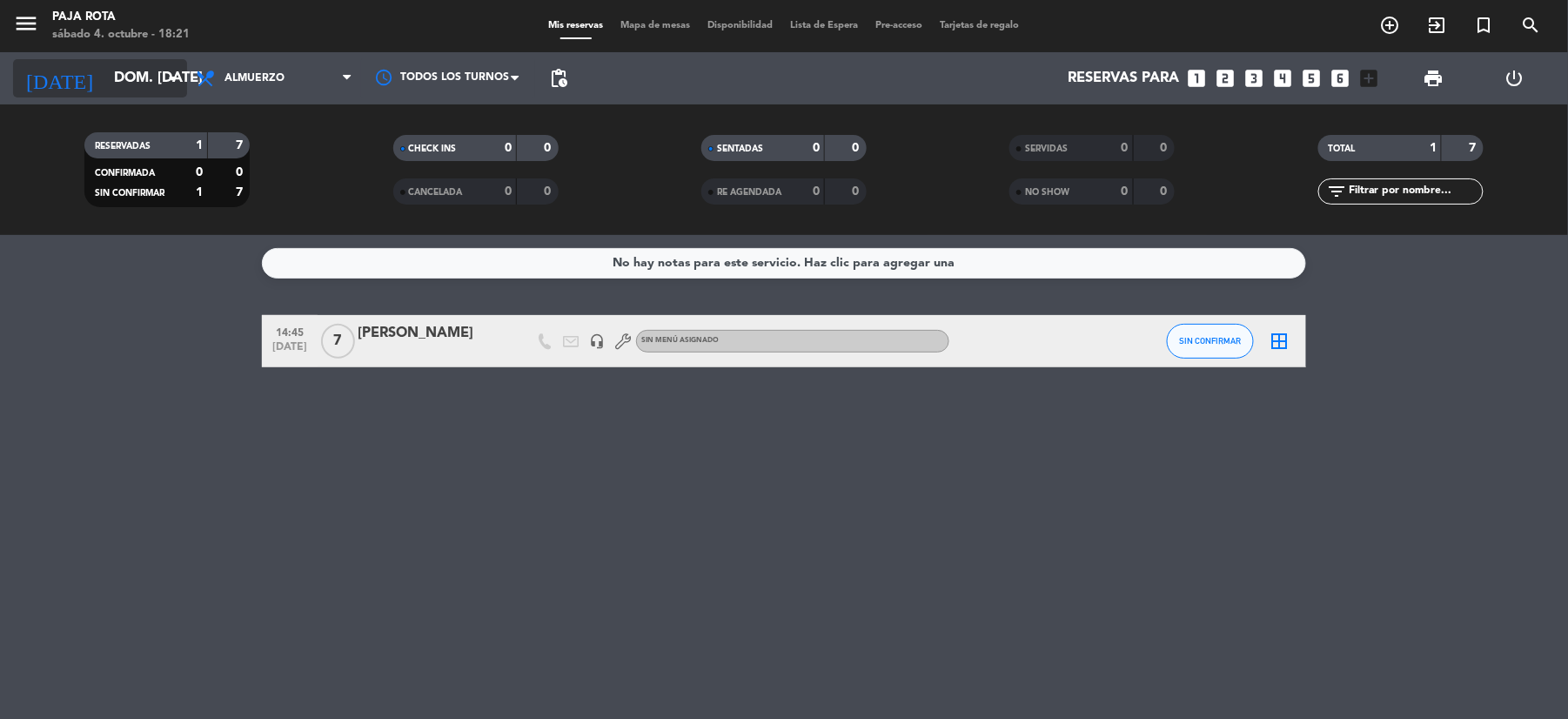
click at [151, 80] on input "dom. [DATE]" at bounding box center [199, 79] width 187 height 34
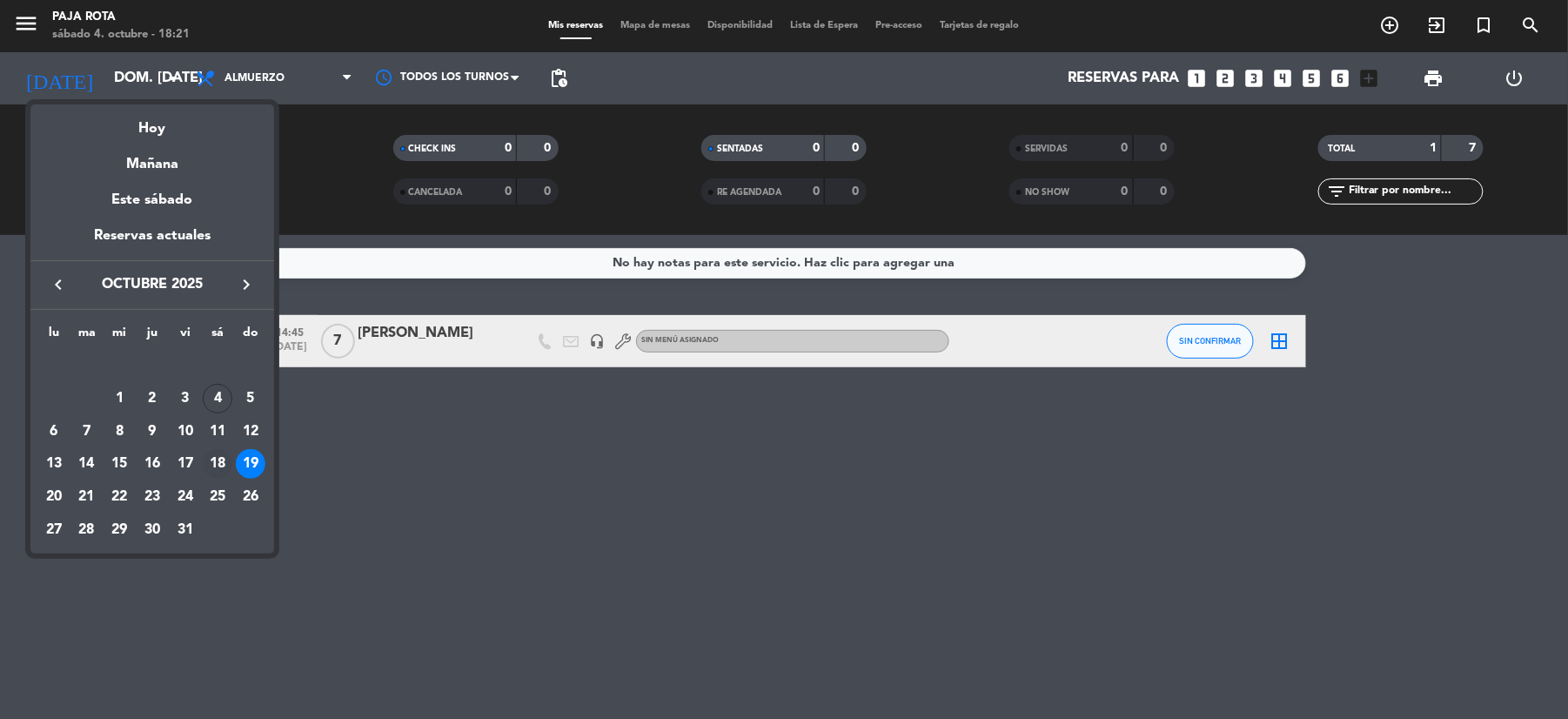
click at [220, 457] on div "18" at bounding box center [217, 464] width 30 height 30
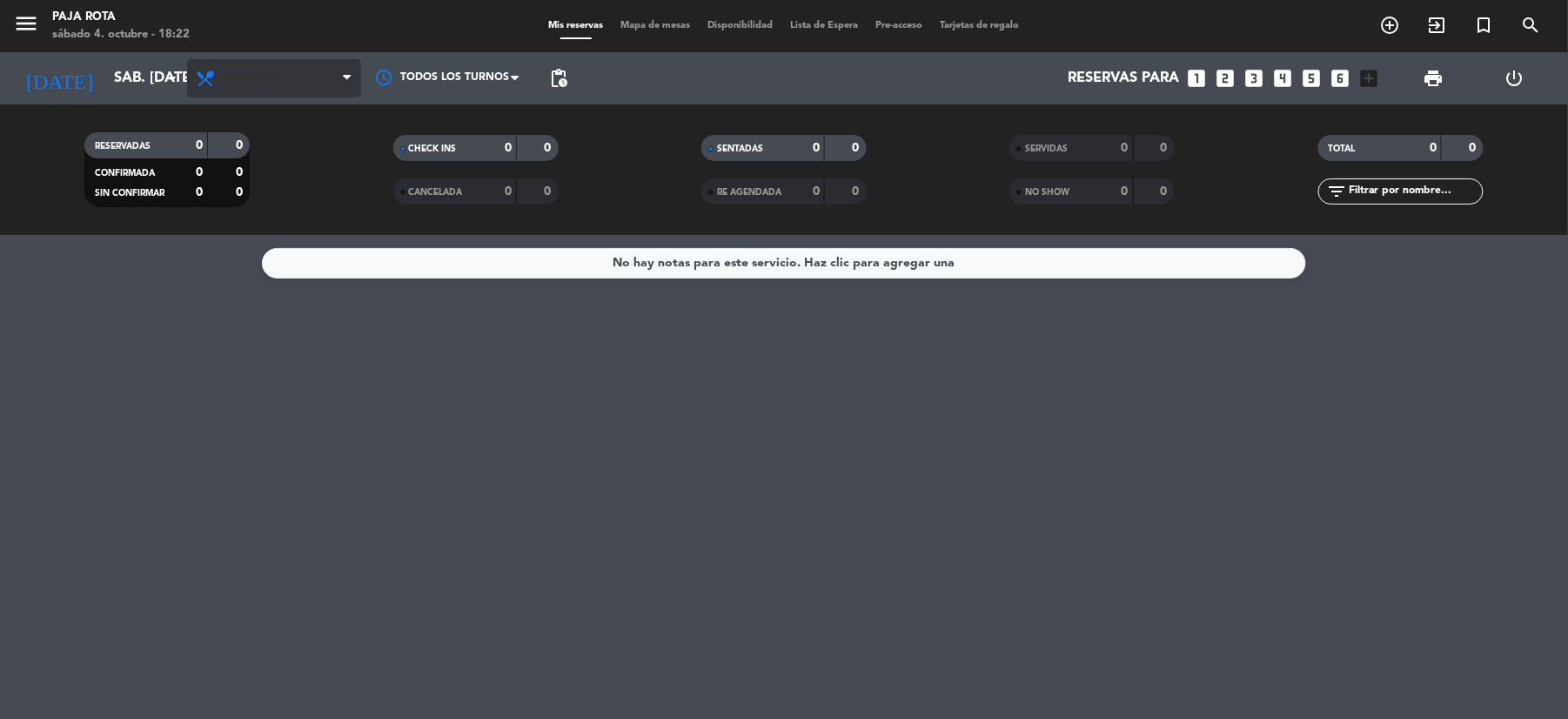
click at [248, 90] on span "Almuerzo" at bounding box center [273, 78] width 174 height 38
click at [254, 183] on div "menu PAJA ROTA sábado 4. octubre - 18:22 Mis reservas Mapa de mesas Disponibili…" at bounding box center [784, 117] width 1568 height 235
click at [116, 80] on input "sáb. [DATE]" at bounding box center [199, 79] width 187 height 34
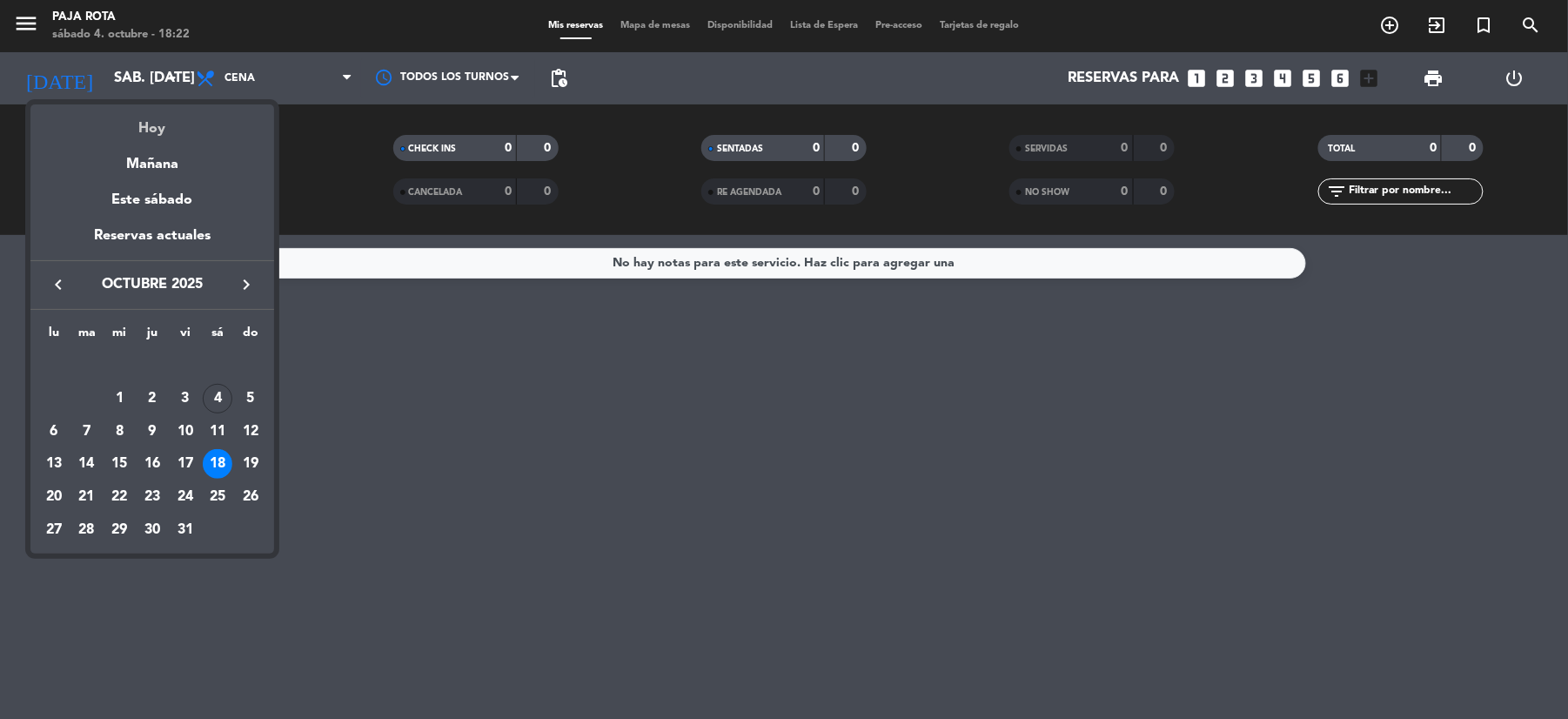
click at [162, 119] on div "Hoy" at bounding box center [152, 122] width 244 height 35
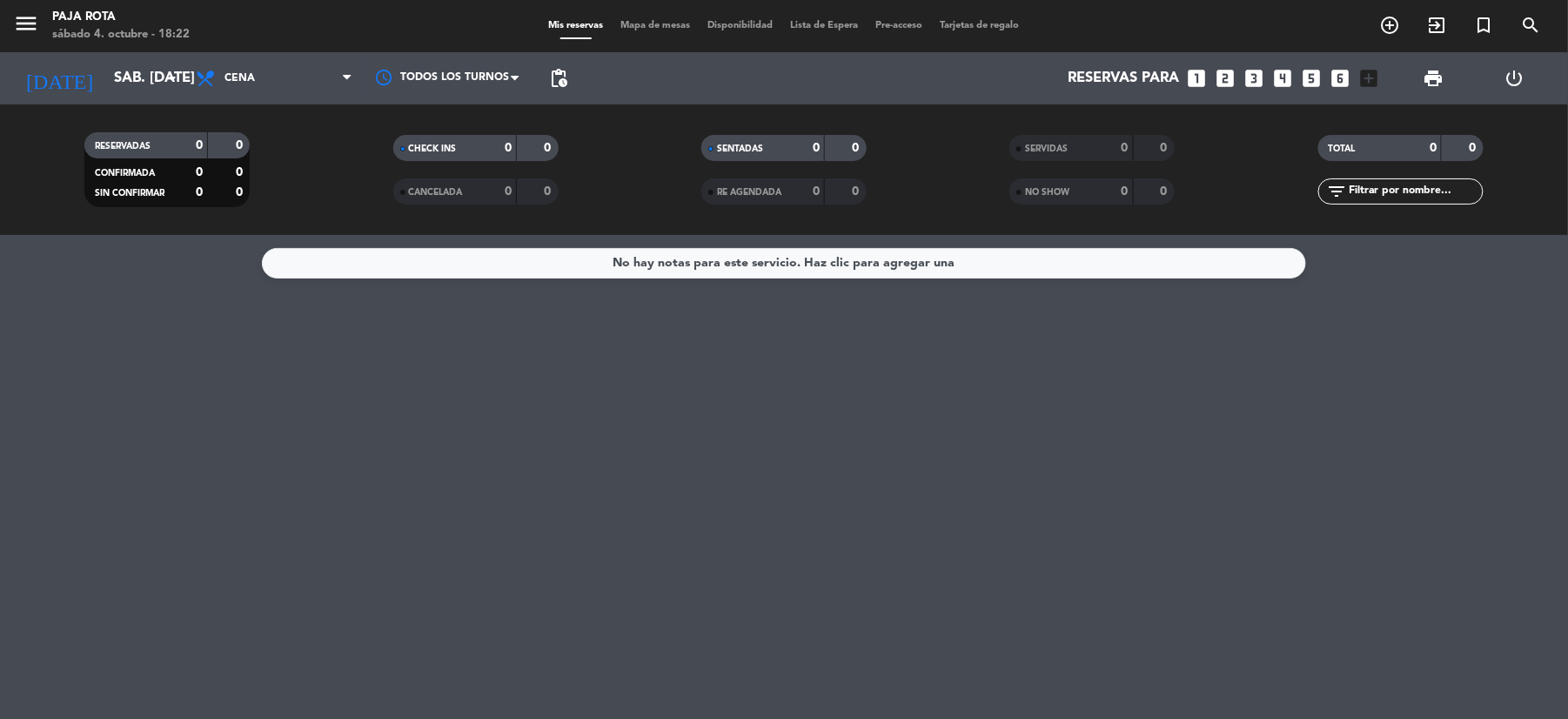
type input "sáb. [DATE]"
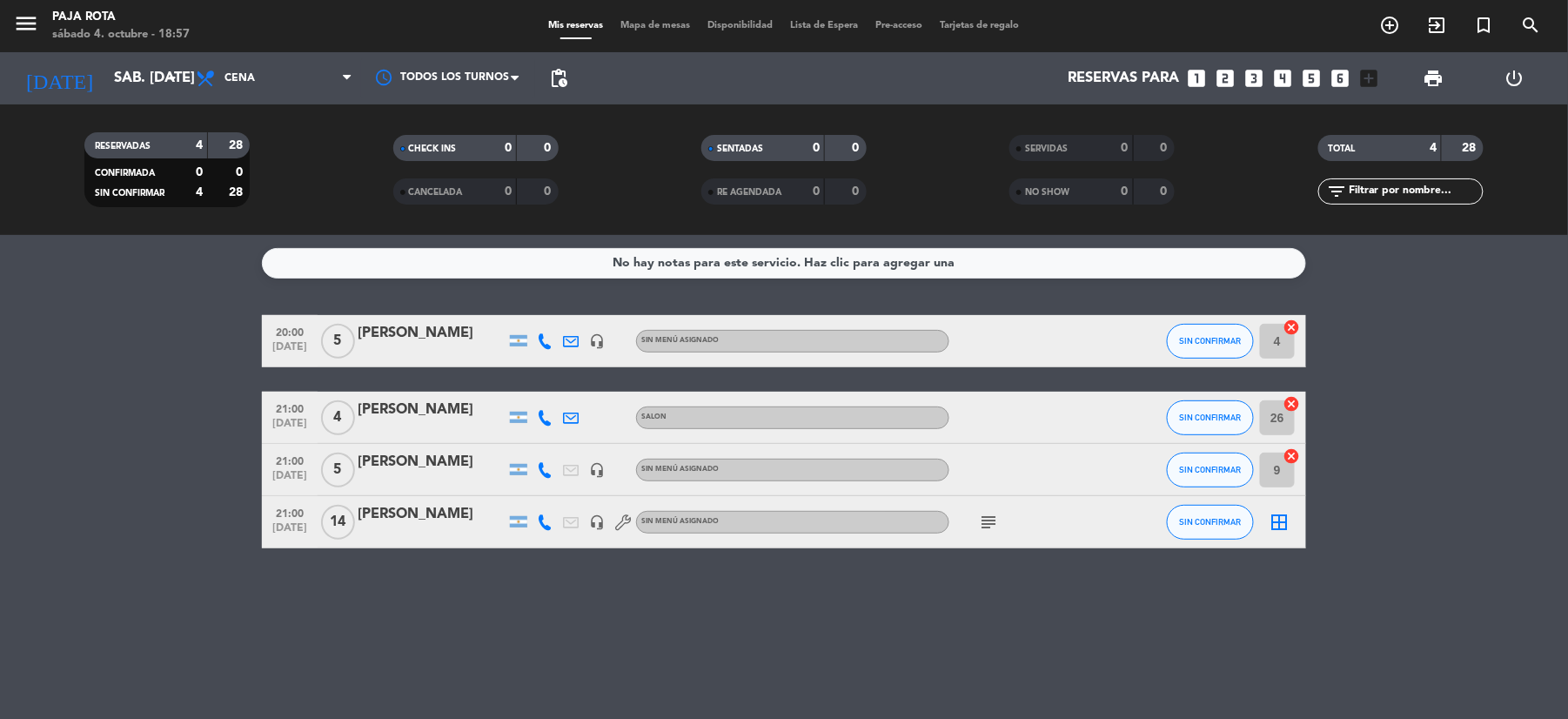
click at [985, 533] on div "subject" at bounding box center [1027, 522] width 156 height 51
click at [989, 519] on icon "subject" at bounding box center [988, 522] width 21 height 21
